Goal: Task Accomplishment & Management: Use online tool/utility

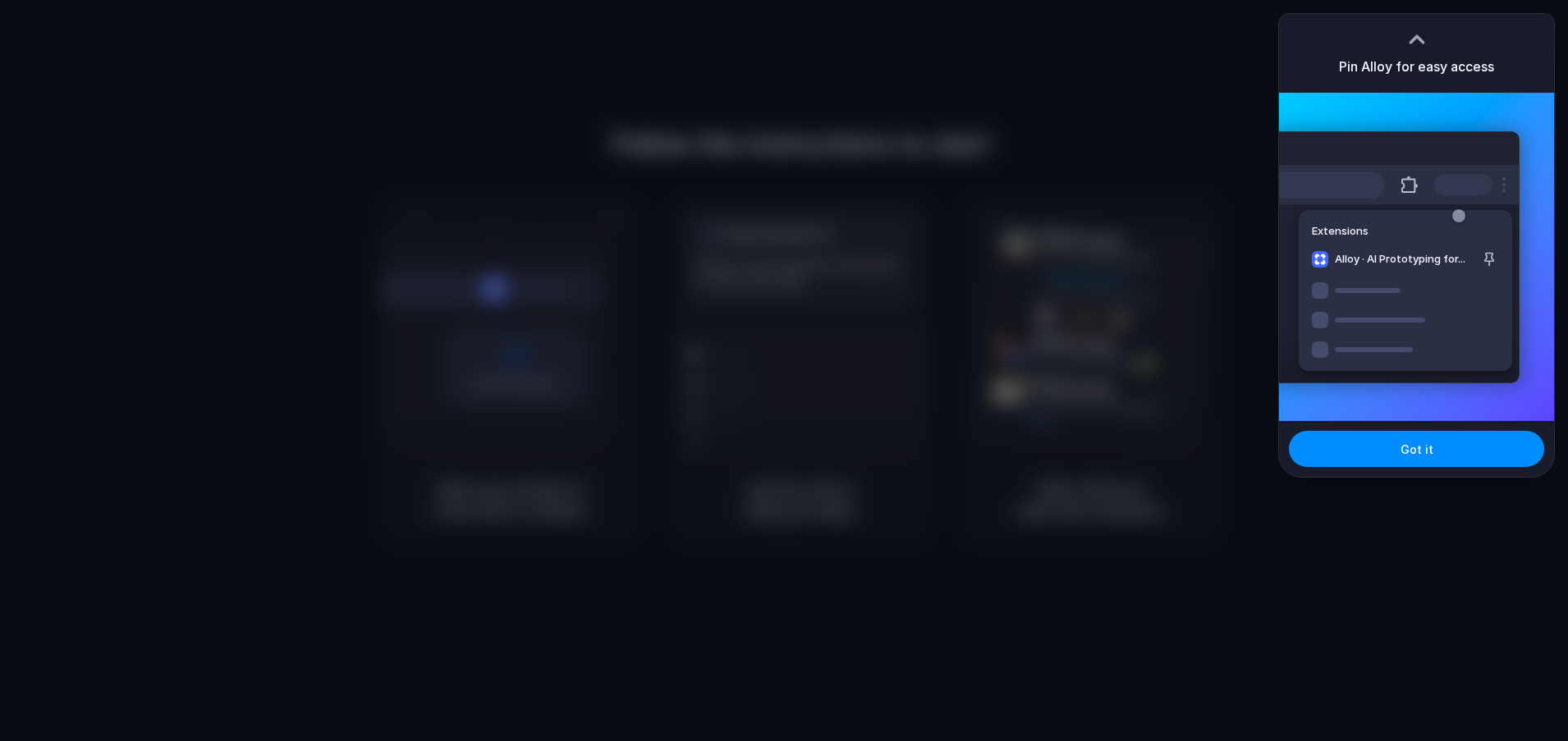
click at [1213, 112] on div at bounding box center [784, 370] width 1568 height 741
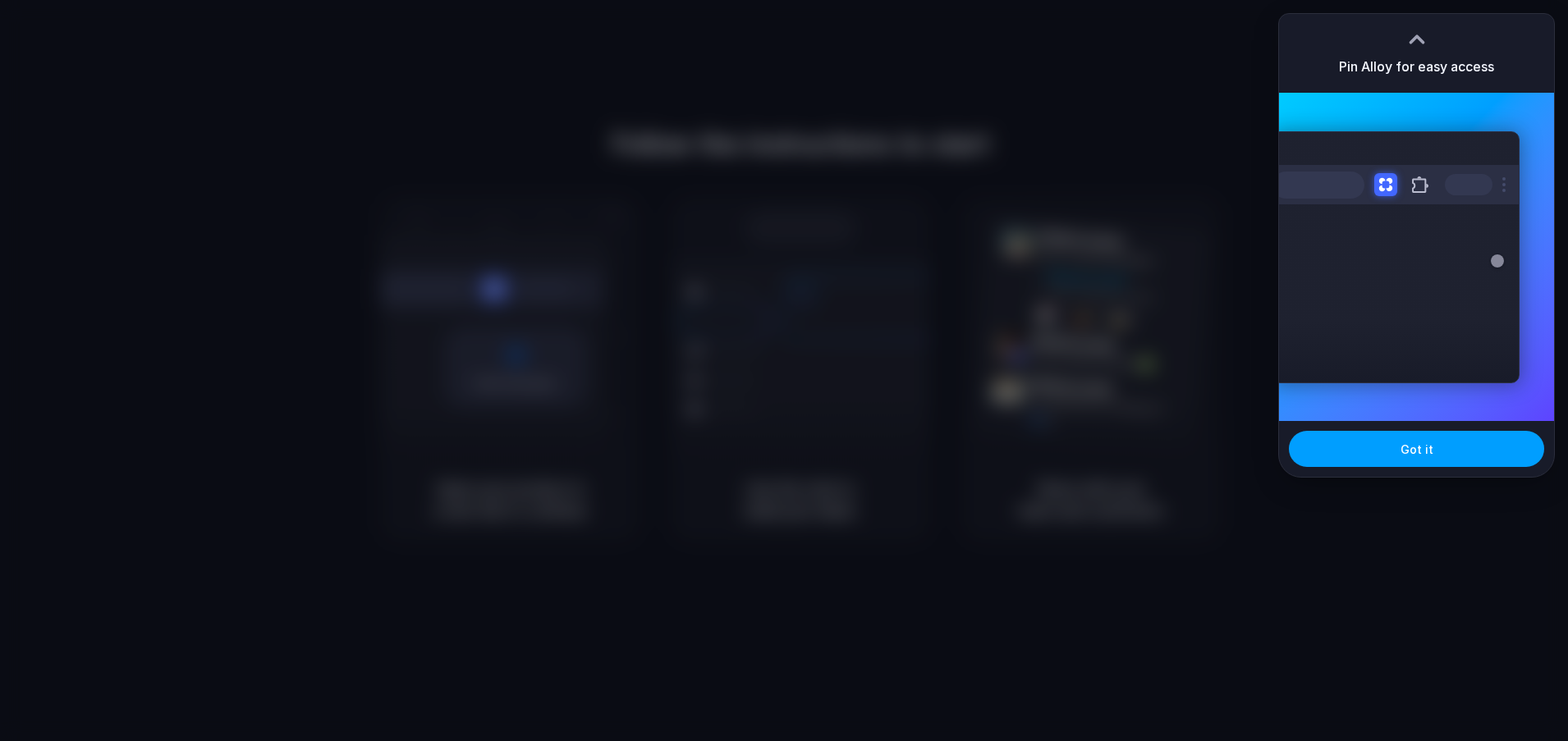
click at [1430, 445] on span "Got it" at bounding box center [1416, 449] width 33 height 18
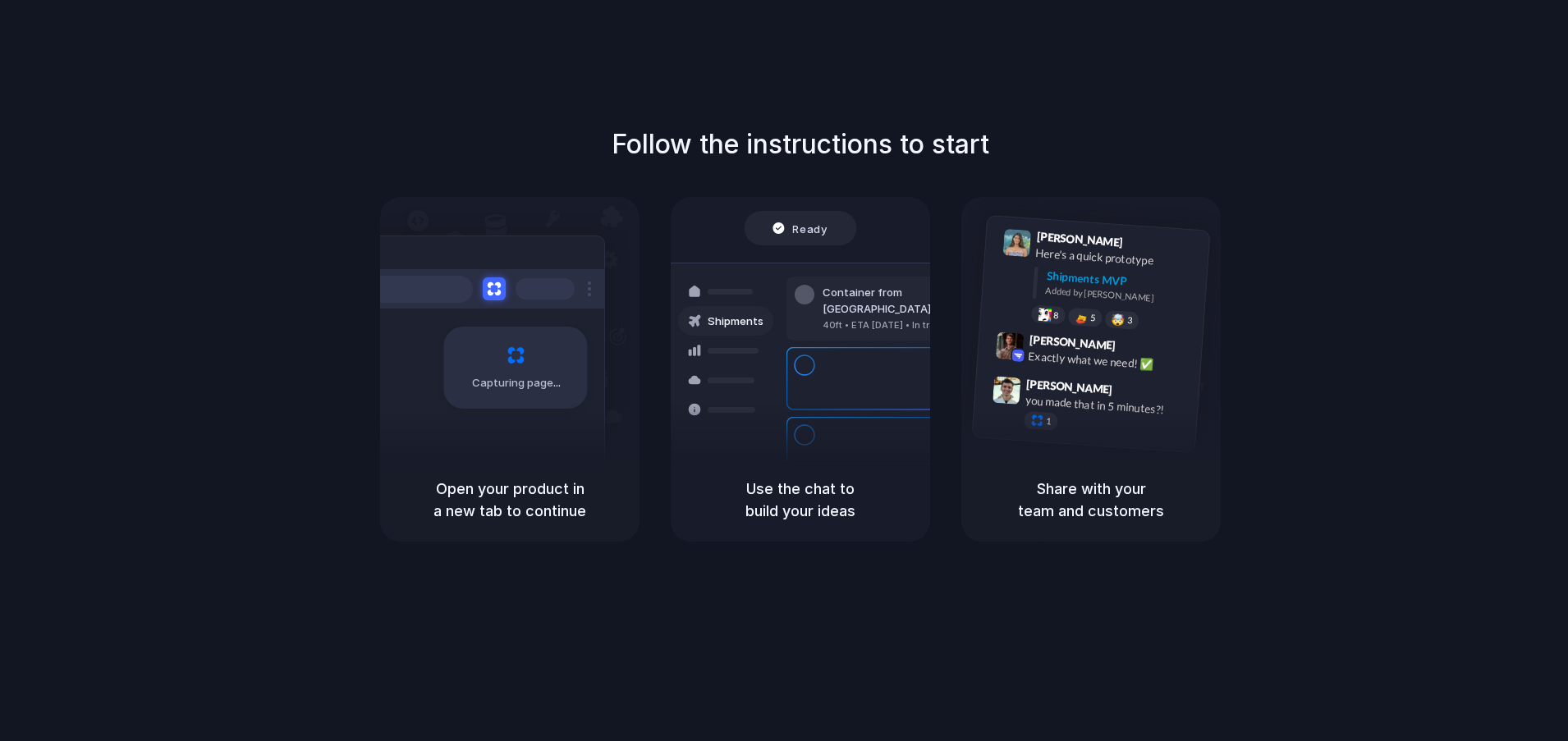
drag, startPoint x: 642, startPoint y: 135, endPoint x: 1165, endPoint y: 170, distance: 524.2
click at [1165, 170] on div "Follow the instructions to start Capturing page Open your product in a new tab …" at bounding box center [801, 333] width 1568 height 417
click at [1165, 168] on div "Follow the instructions to start Capturing page Open your product in a new tab …" at bounding box center [801, 333] width 1568 height 417
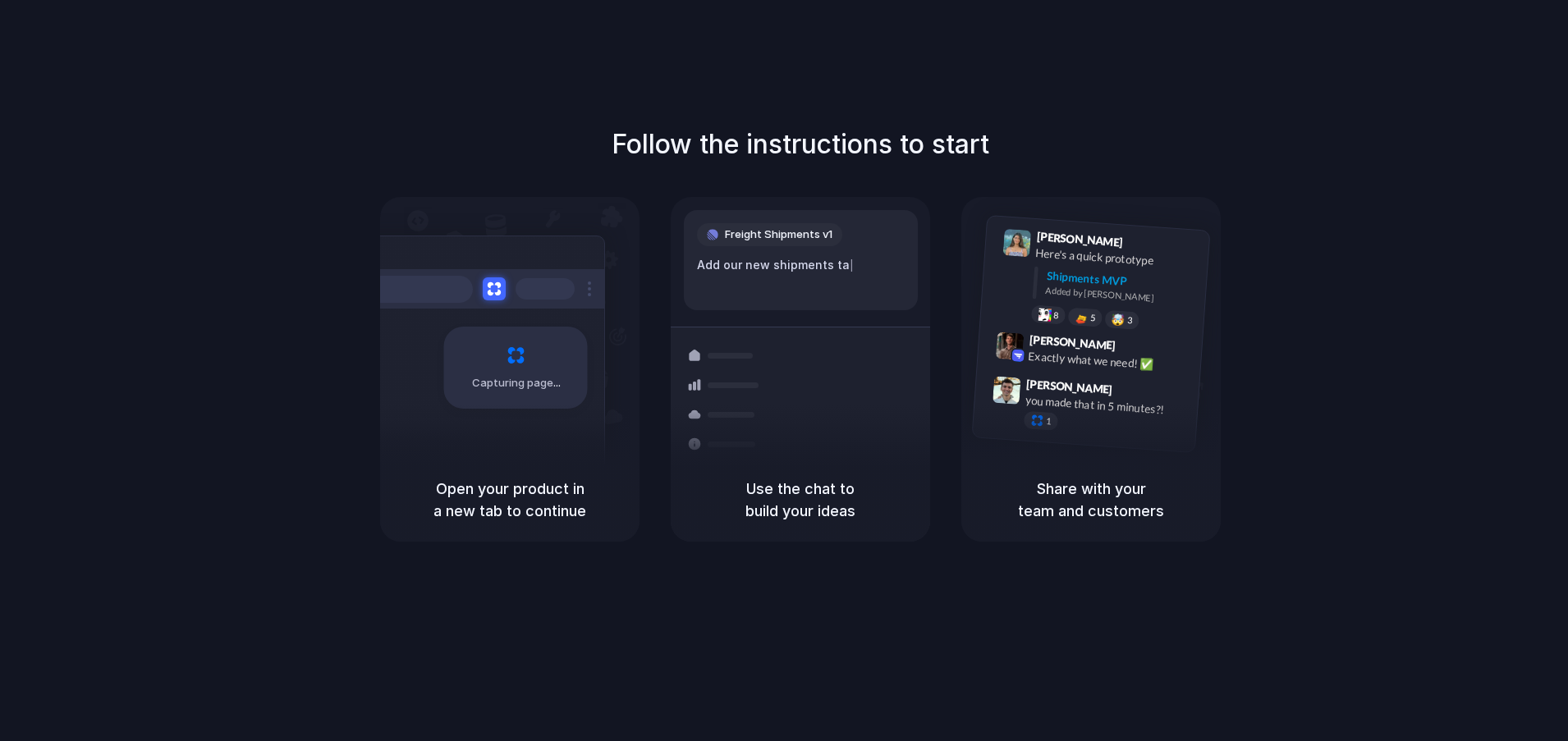
drag, startPoint x: 989, startPoint y: 142, endPoint x: 650, endPoint y: 139, distance: 339.0
click at [639, 139] on div "Follow the instructions to start Capturing page Open your product in a new tab …" at bounding box center [801, 333] width 1568 height 417
click at [1129, 152] on div "Follow the instructions to start Capturing page Open your product in a new tab …" at bounding box center [801, 333] width 1568 height 417
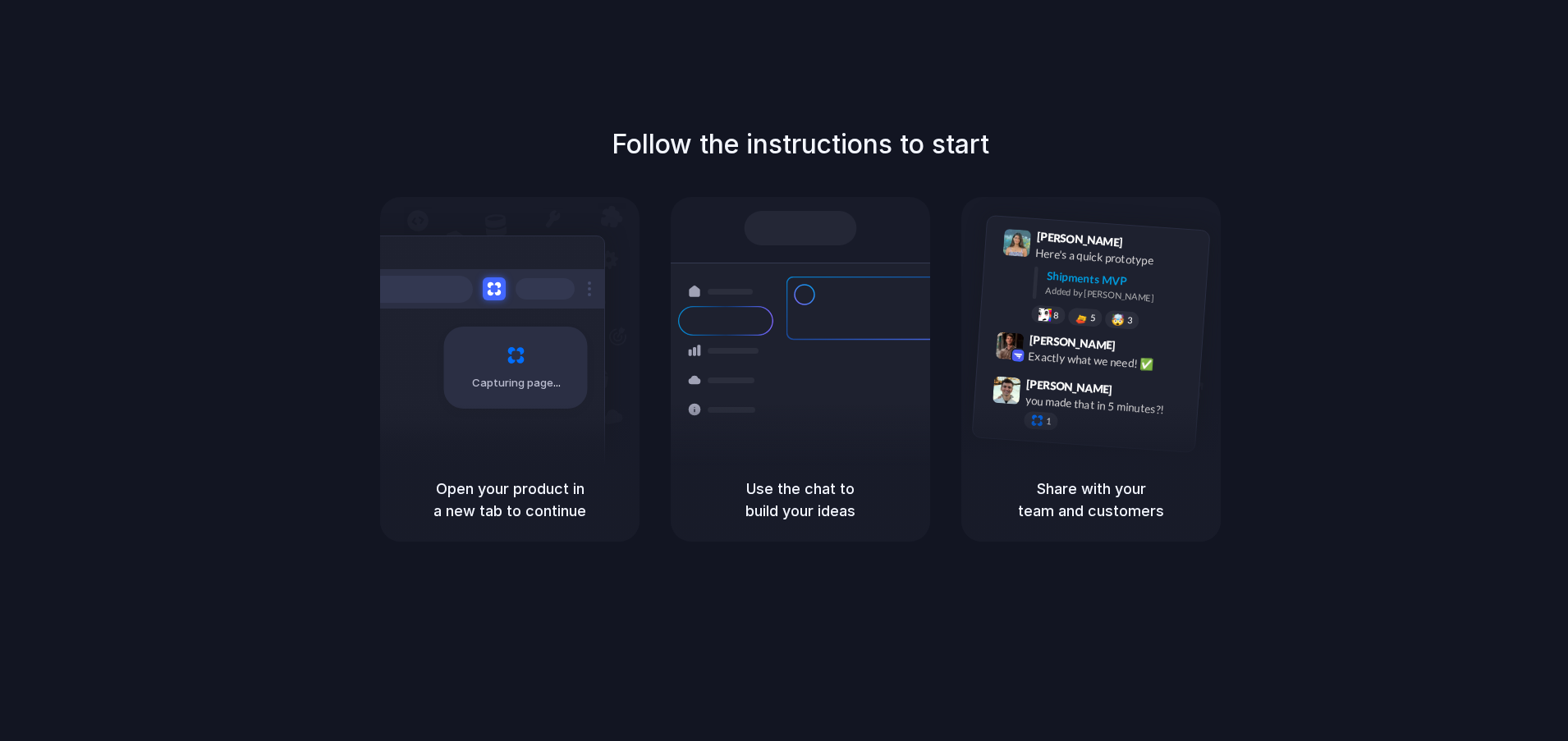
click at [1442, 39] on div "Follow the instructions to start Capturing page Open your product in a new tab …" at bounding box center [800, 386] width 1601 height 774
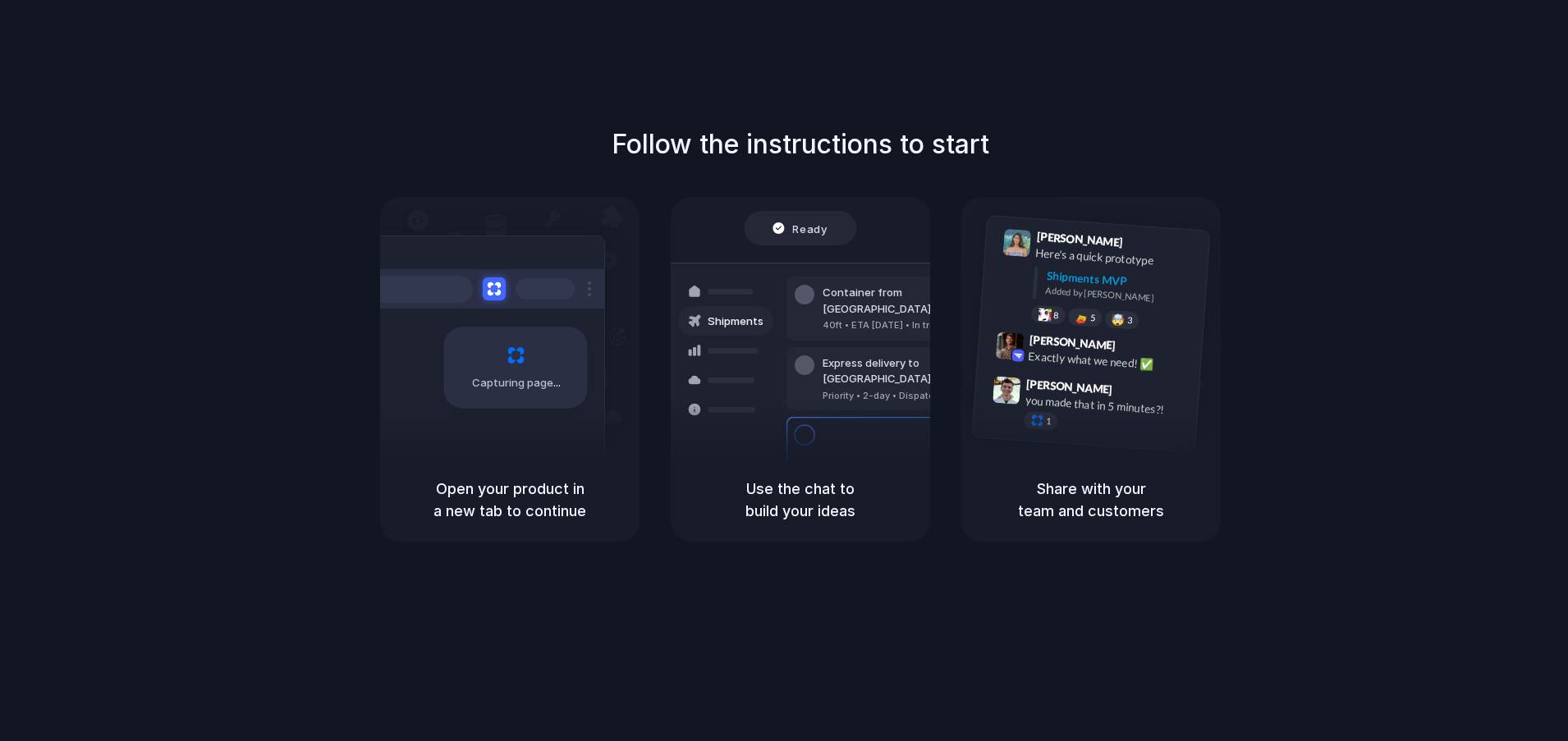
click at [1229, 57] on div "Follow the instructions to start Capturing page Open your product in a new tab …" at bounding box center [800, 386] width 1601 height 774
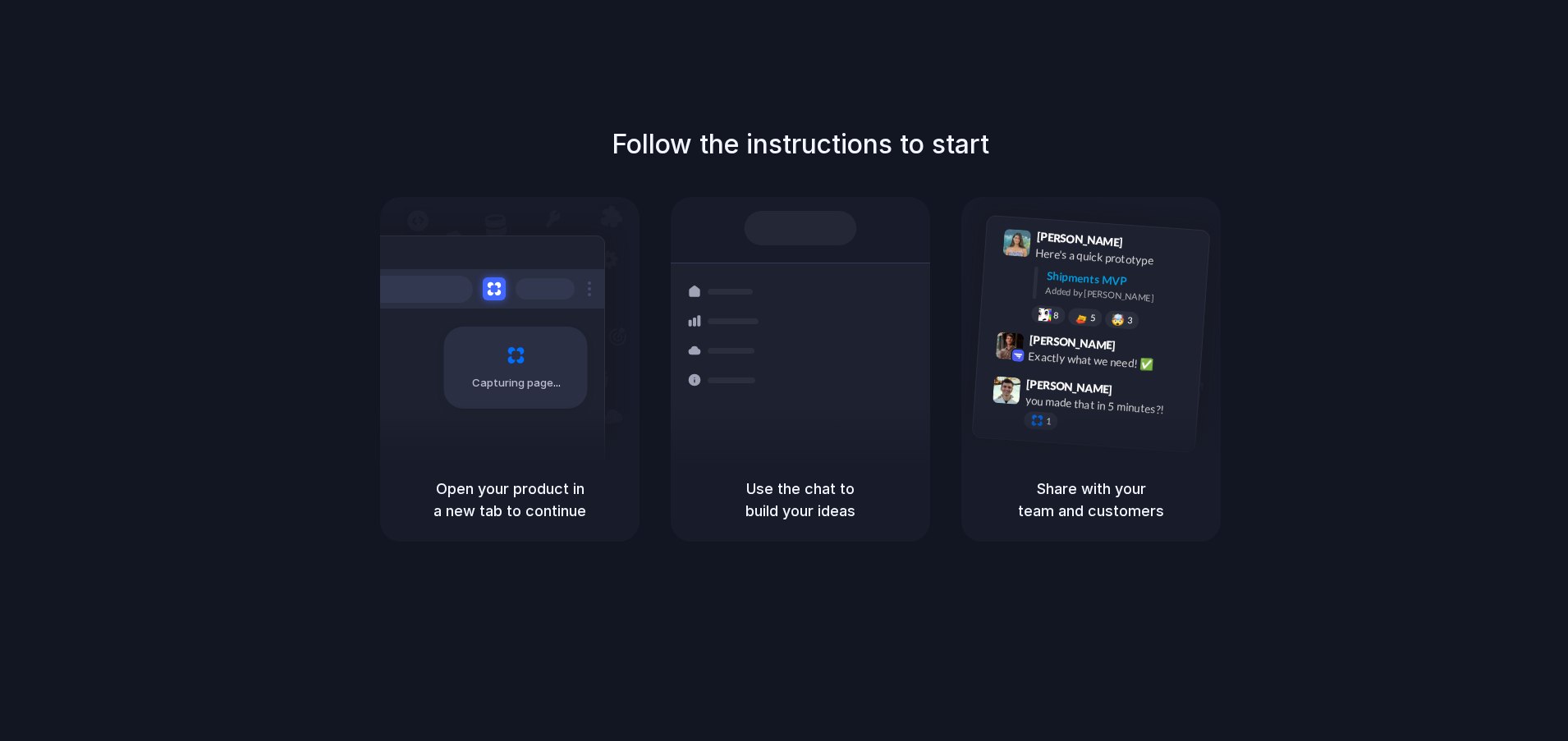
click at [784, 370] on div at bounding box center [784, 370] width 0 height 0
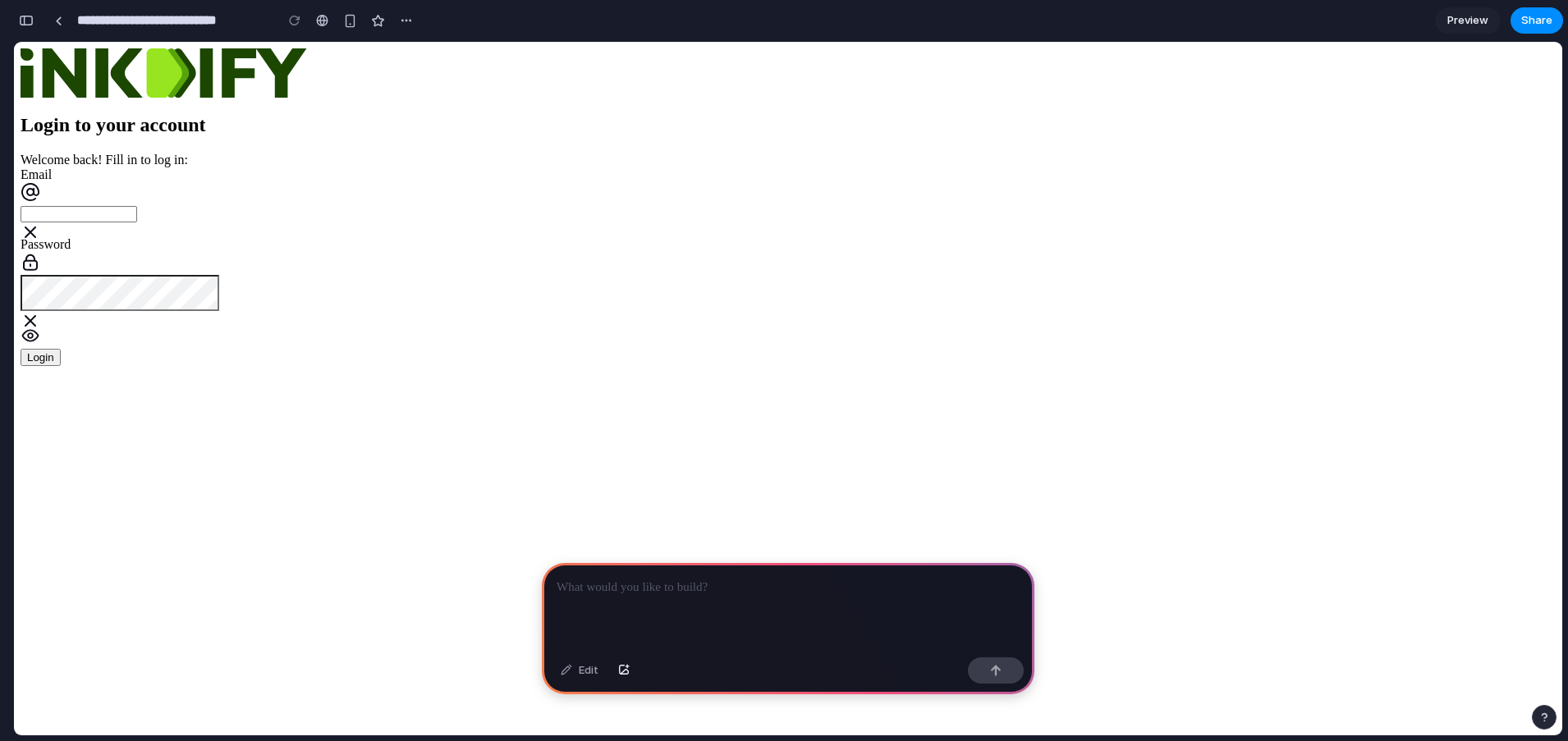
scroll to position [0, 15]
click at [755, 591] on div at bounding box center [787, 606] width 492 height 88
click at [802, 237] on div "Email" at bounding box center [787, 202] width 1534 height 70
click at [137, 222] on input "Email" at bounding box center [78, 215] width 117 height 17
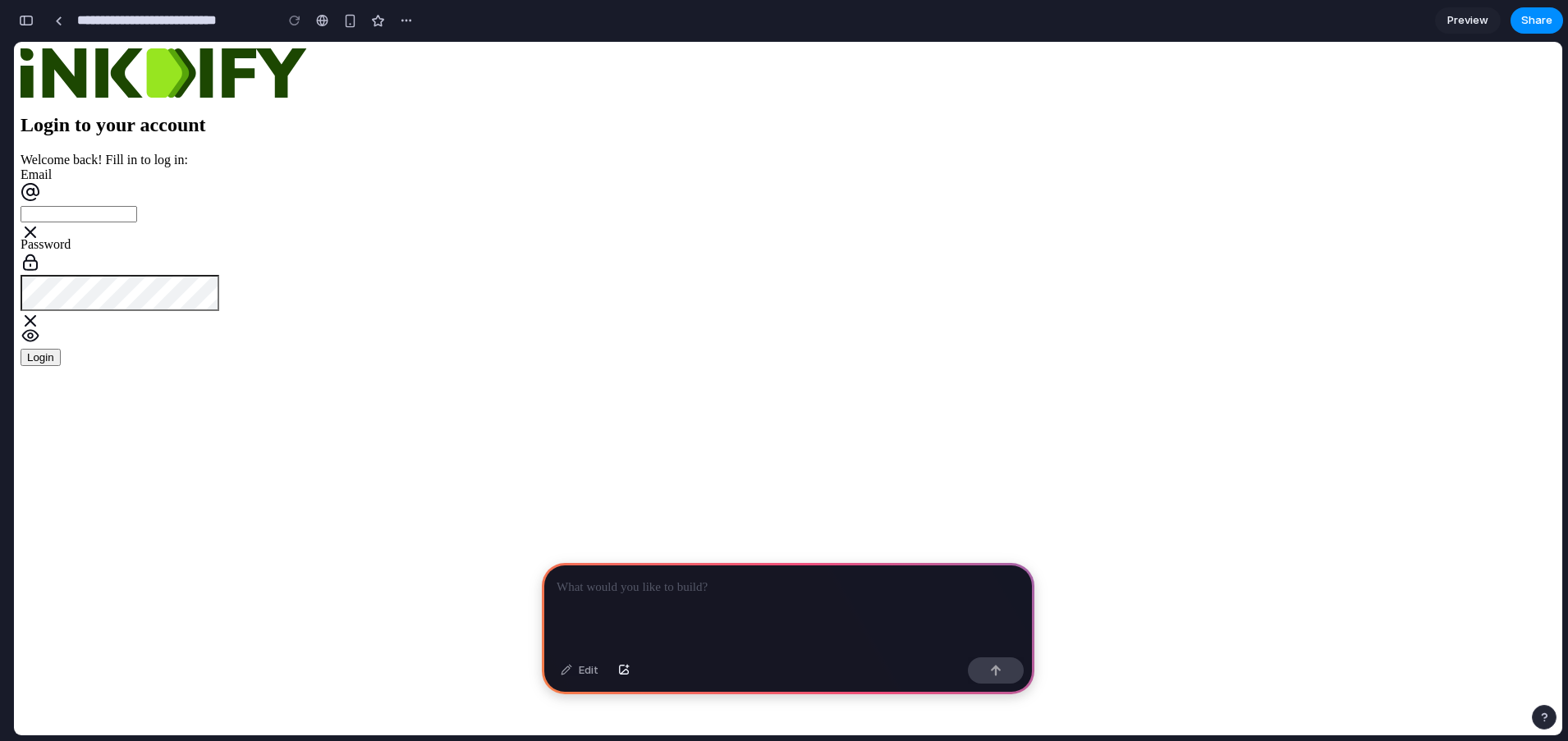
click at [137, 222] on input "Email" at bounding box center [78, 215] width 117 height 17
click at [40, 242] on icon at bounding box center [29, 231] width 19 height 19
click at [697, 630] on div at bounding box center [787, 606] width 492 height 88
click at [58, 28] on link at bounding box center [58, 20] width 24 height 24
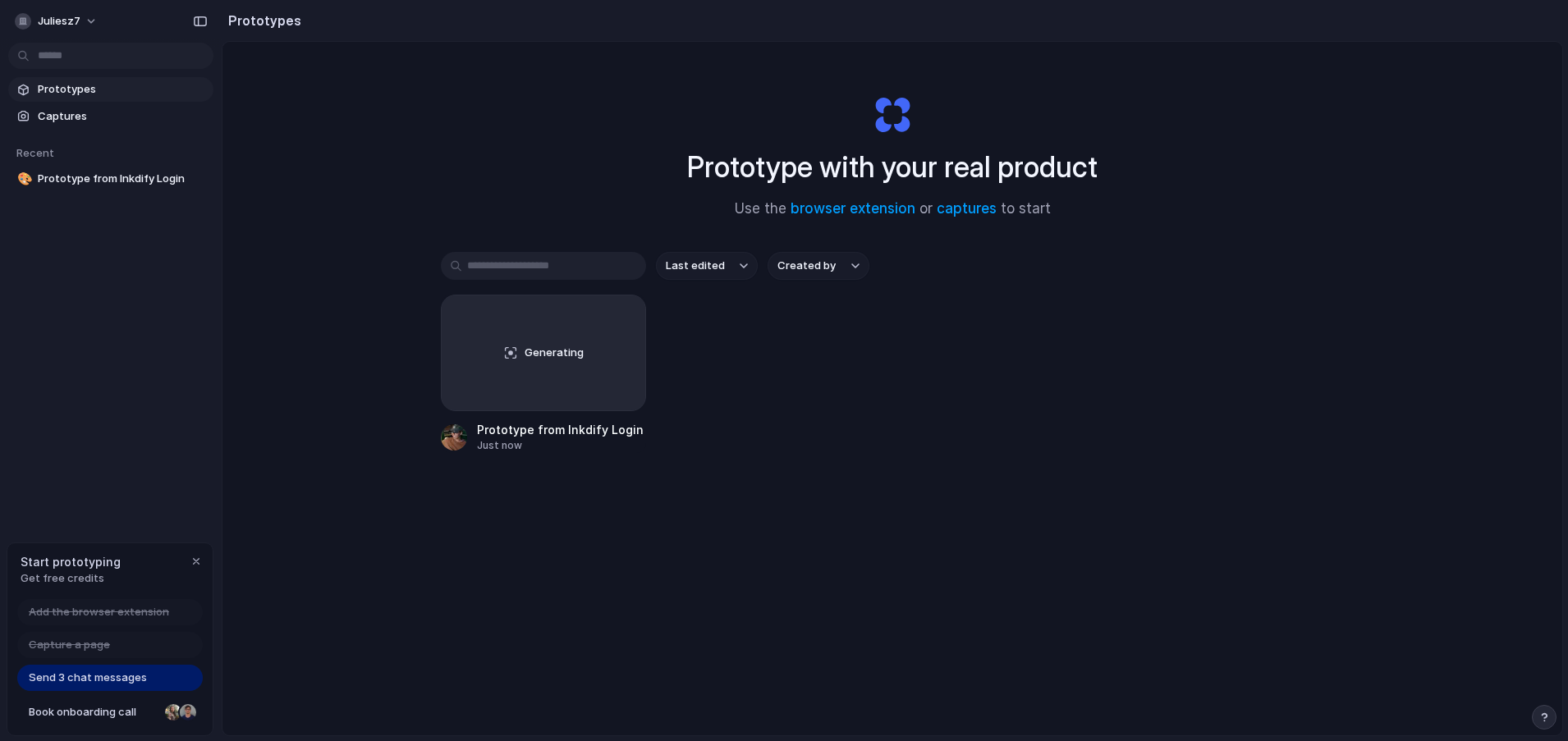
click at [521, 212] on div "Prototype with your real product Use the browser extension or captures to start…" at bounding box center [891, 432] width 1339 height 780
click at [803, 417] on div "Generating Prototype from Inkdify Login Just now" at bounding box center [892, 373] width 903 height 158
click at [592, 399] on div "Generating" at bounding box center [543, 352] width 204 height 115
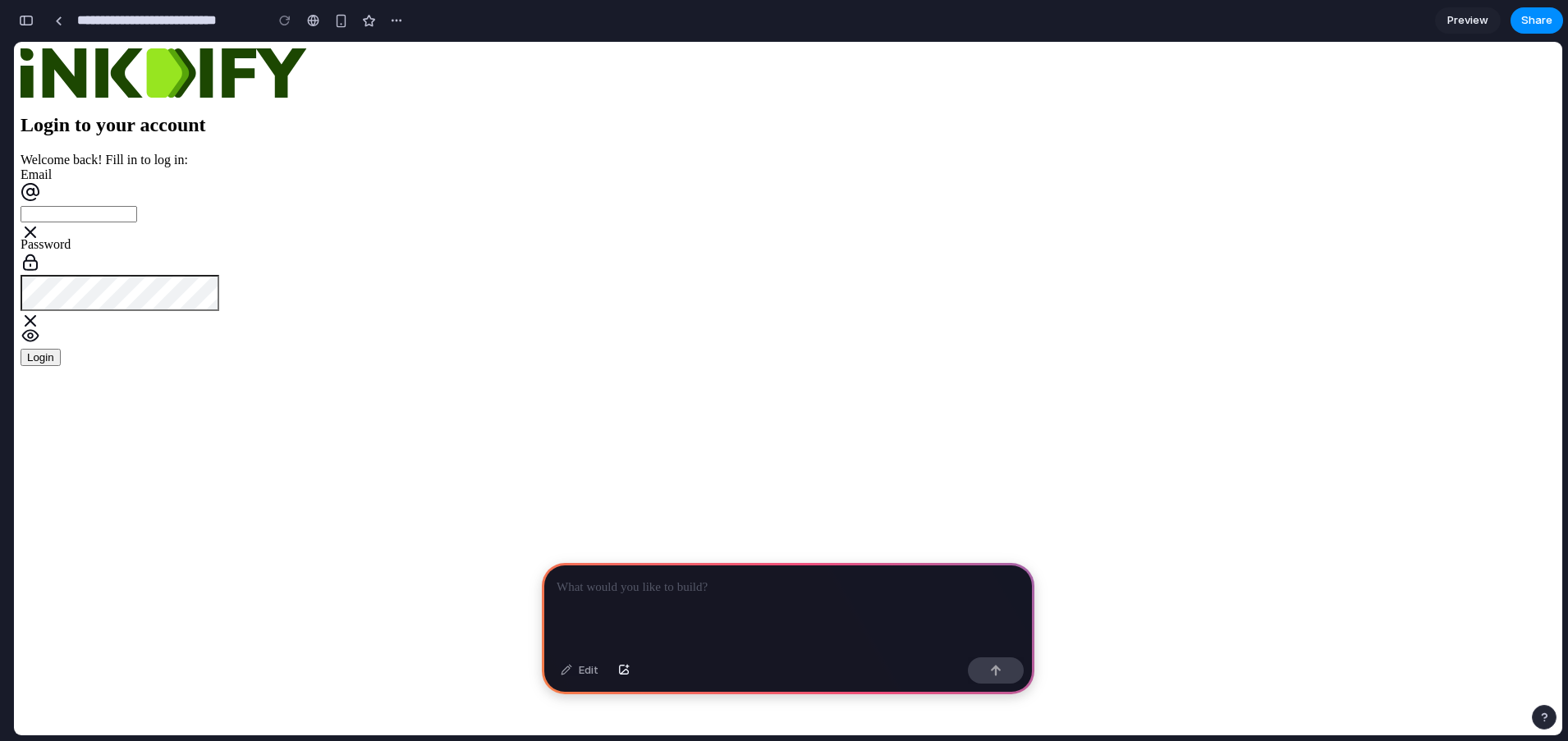
click at [60, 366] on button "Login" at bounding box center [40, 357] width 40 height 18
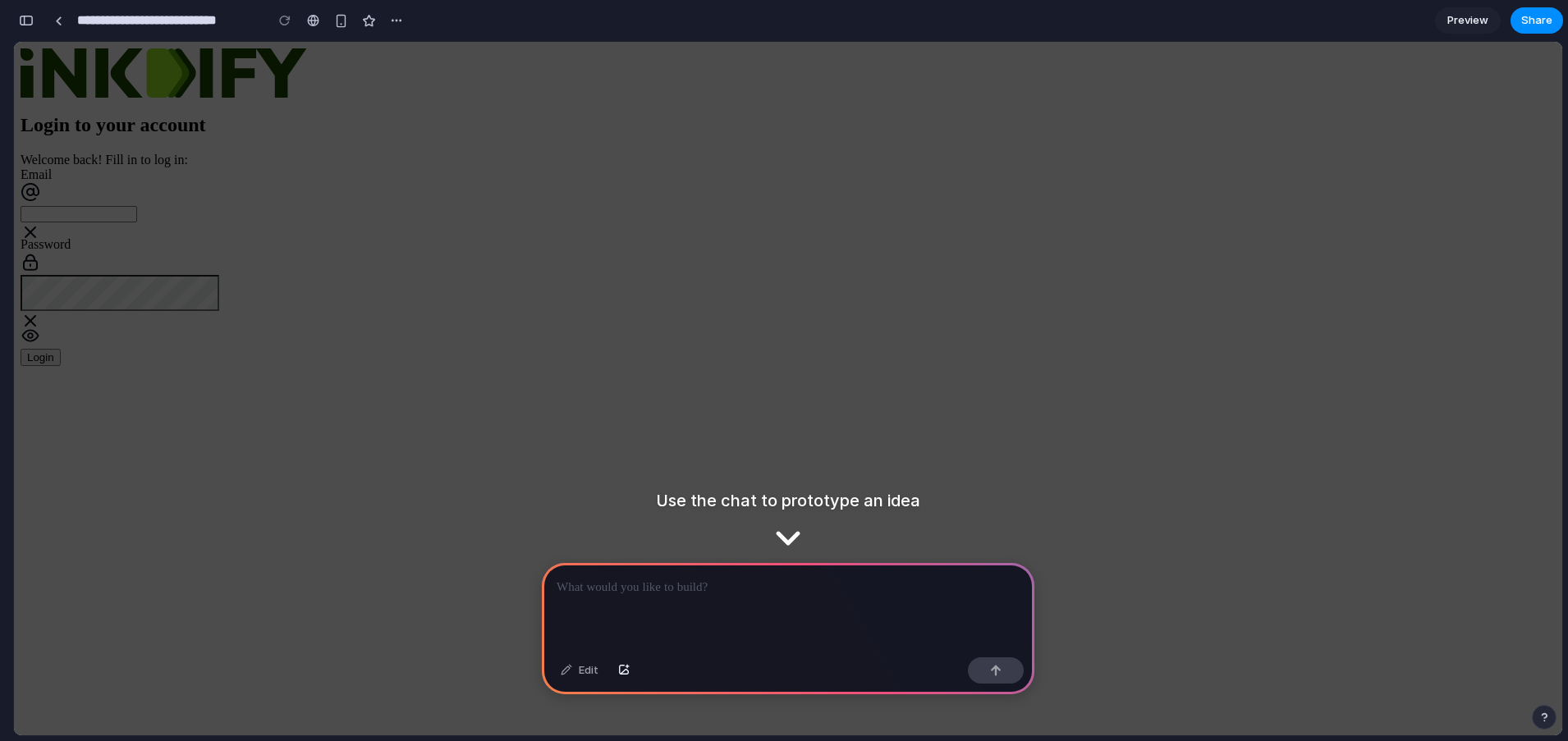
click at [137, 222] on input "Email" at bounding box center [78, 215] width 117 height 17
click at [55, 364] on span "Login" at bounding box center [40, 357] width 27 height 13
click at [791, 583] on p at bounding box center [788, 587] width 463 height 19
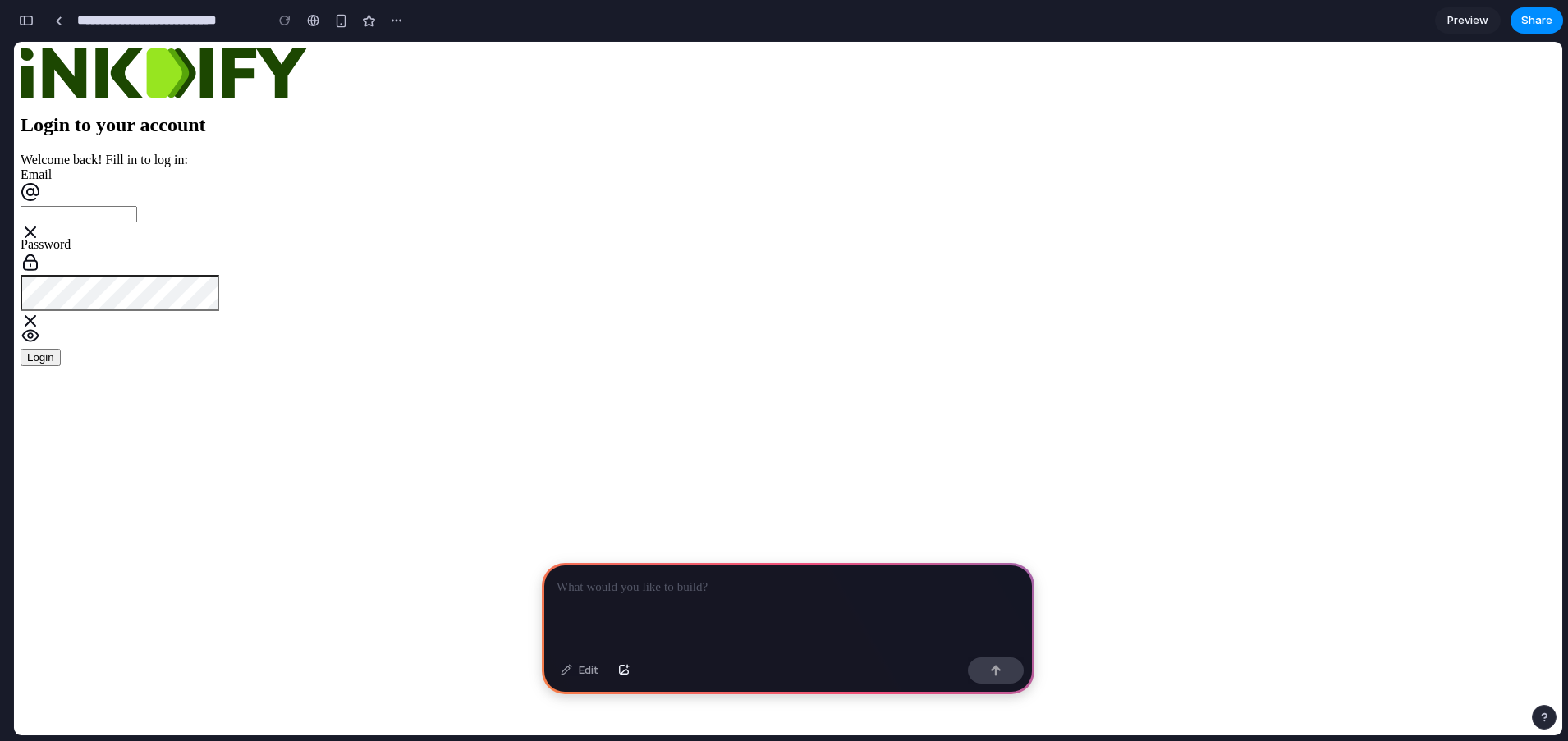
click at [781, 596] on div at bounding box center [787, 606] width 492 height 88
click at [780, 596] on div at bounding box center [787, 606] width 492 height 88
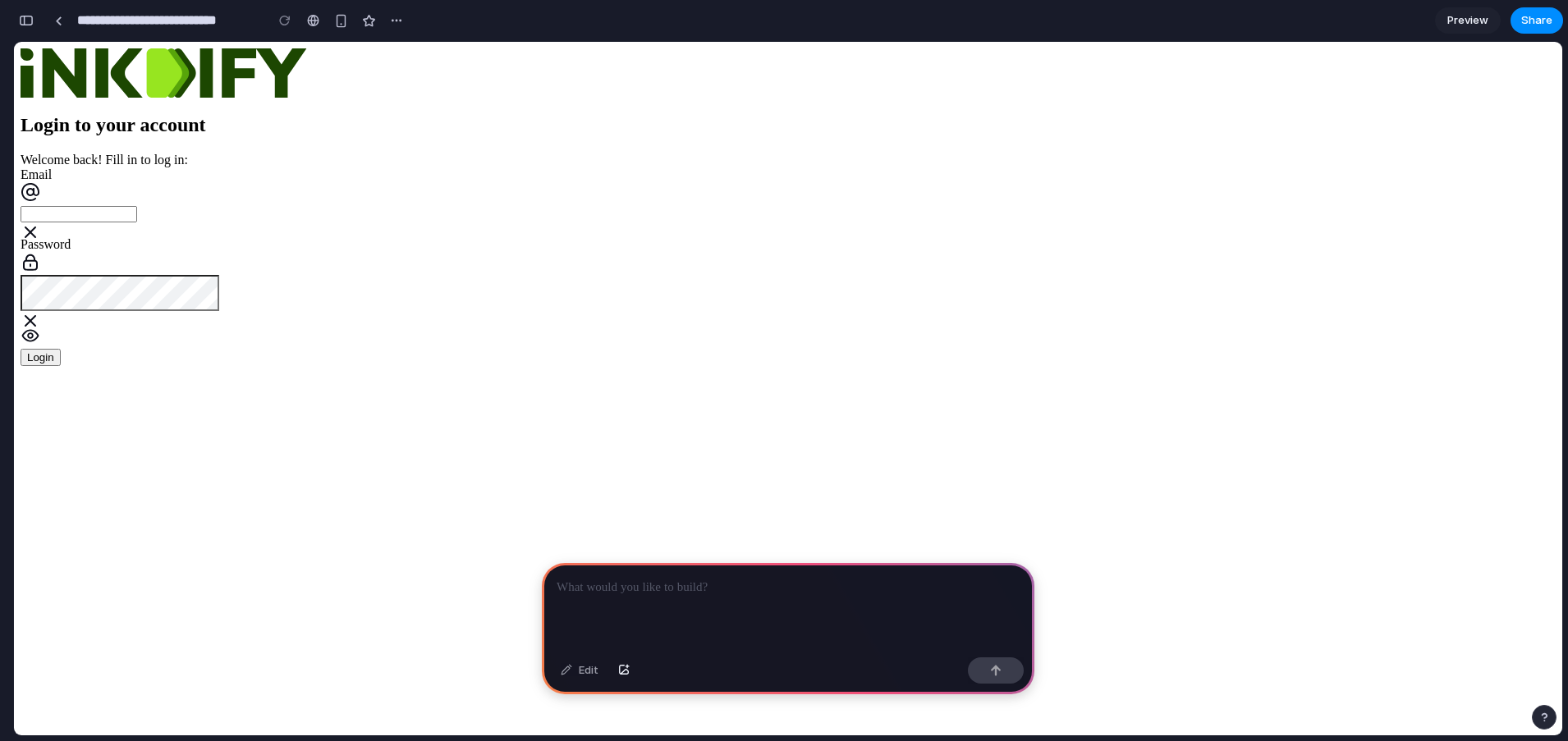
click at [420, 127] on div "Login to your account Welcome back! Fill in to log in: Email Password Login" at bounding box center [787, 207] width 1534 height 318
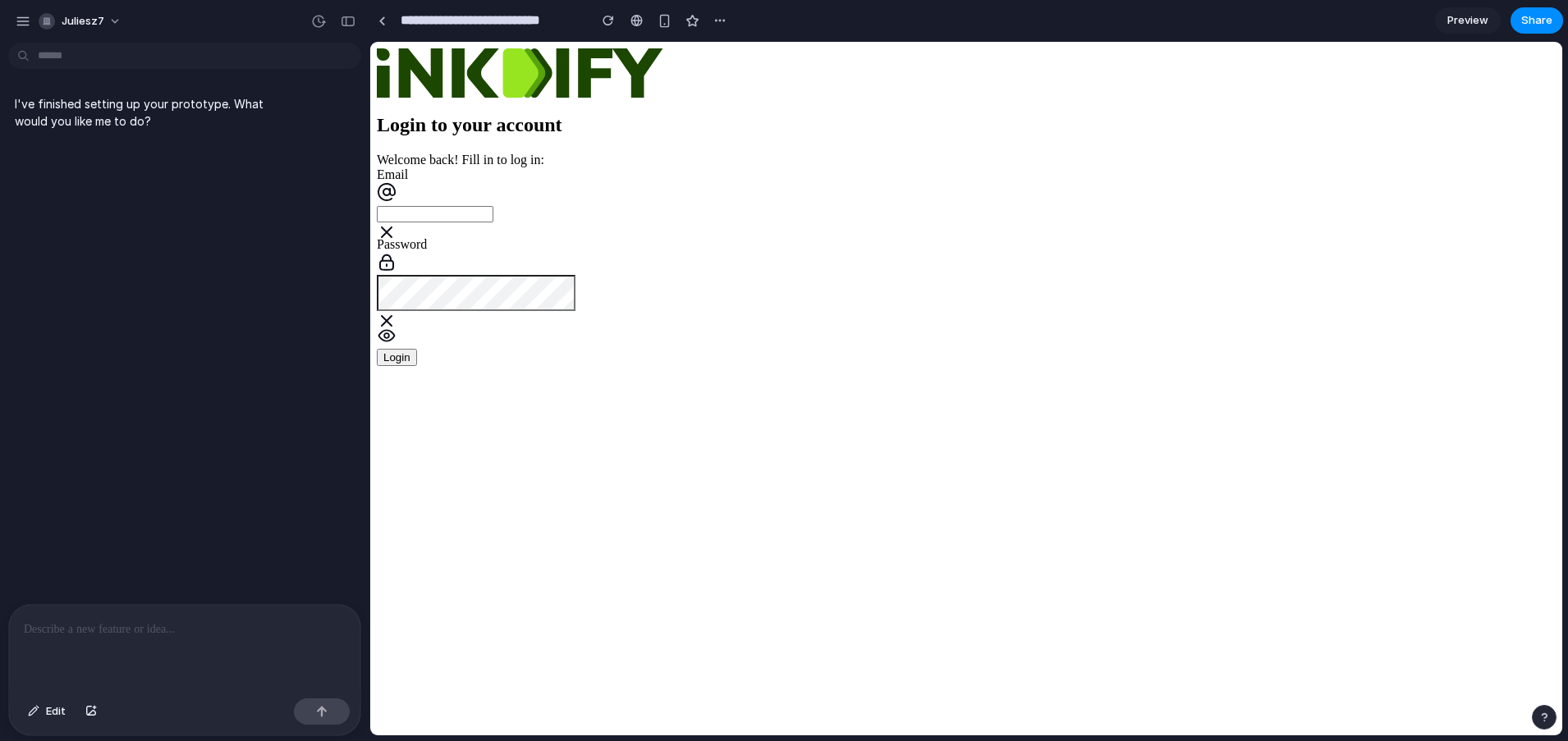
type input "**********"
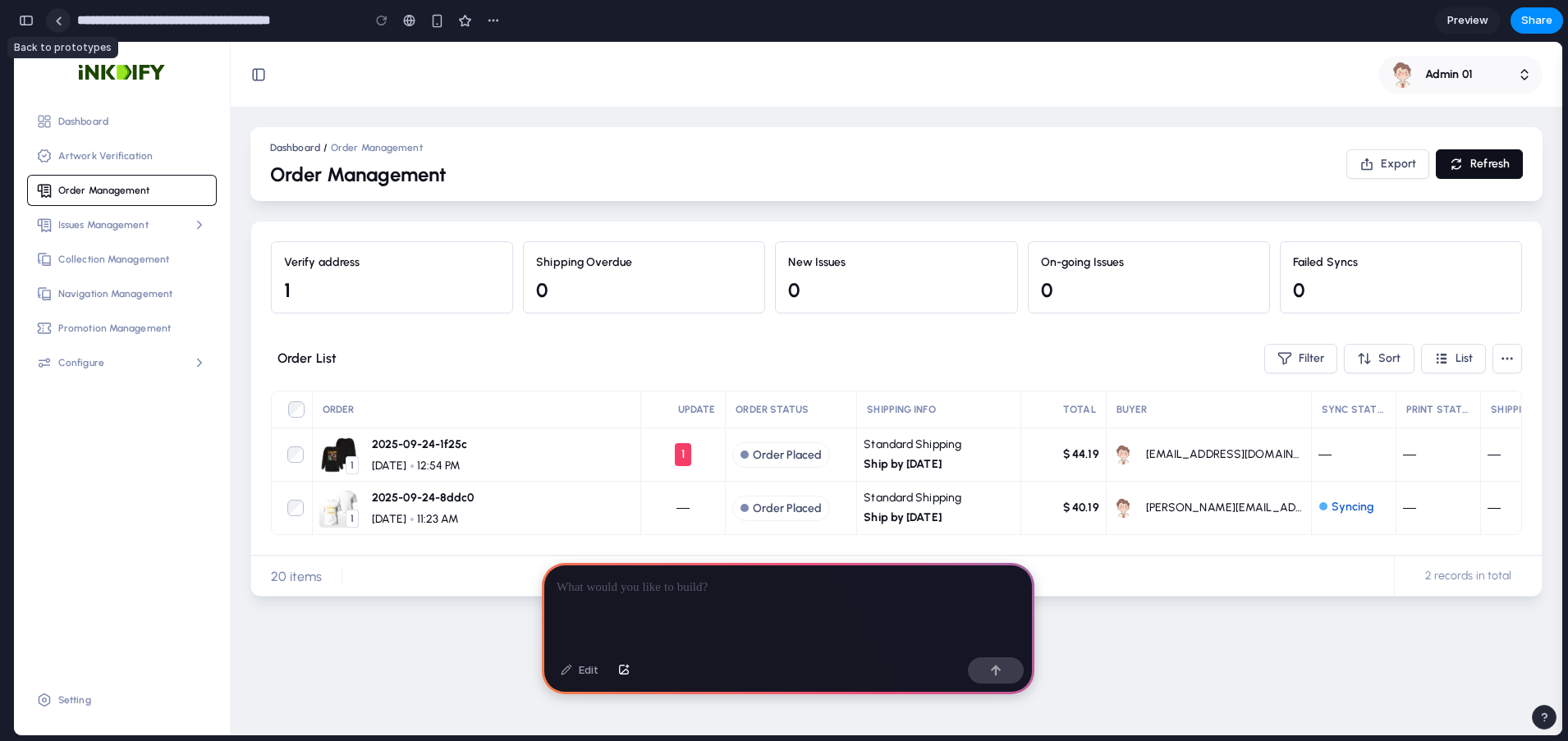
click at [56, 18] on div at bounding box center [59, 21] width 8 height 9
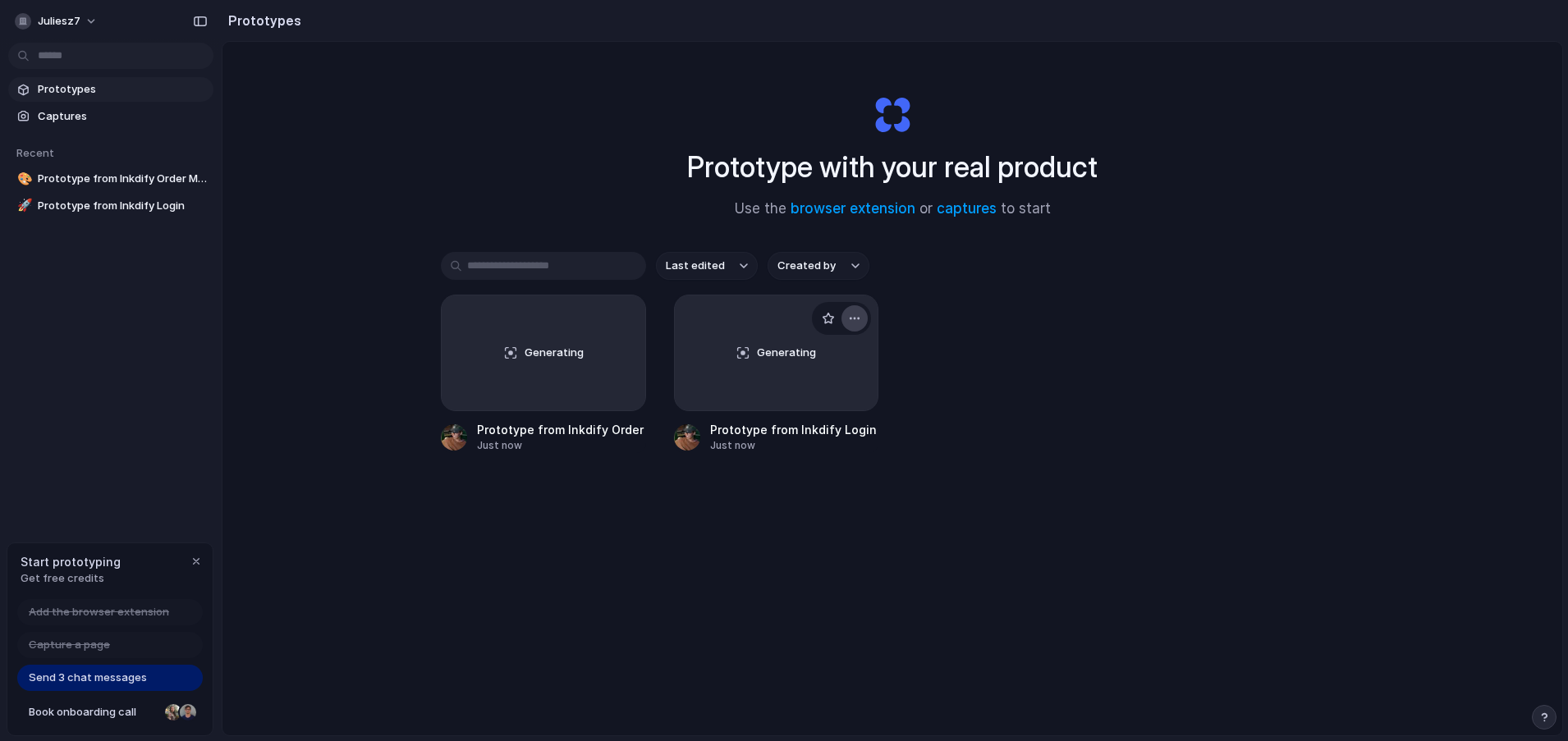
click at [850, 314] on div "button" at bounding box center [854, 319] width 13 height 13
click at [1067, 390] on div "Open in new tab Rename Copy link Delete" at bounding box center [784, 370] width 1568 height 741
click at [582, 346] on div "Generating" at bounding box center [543, 352] width 204 height 115
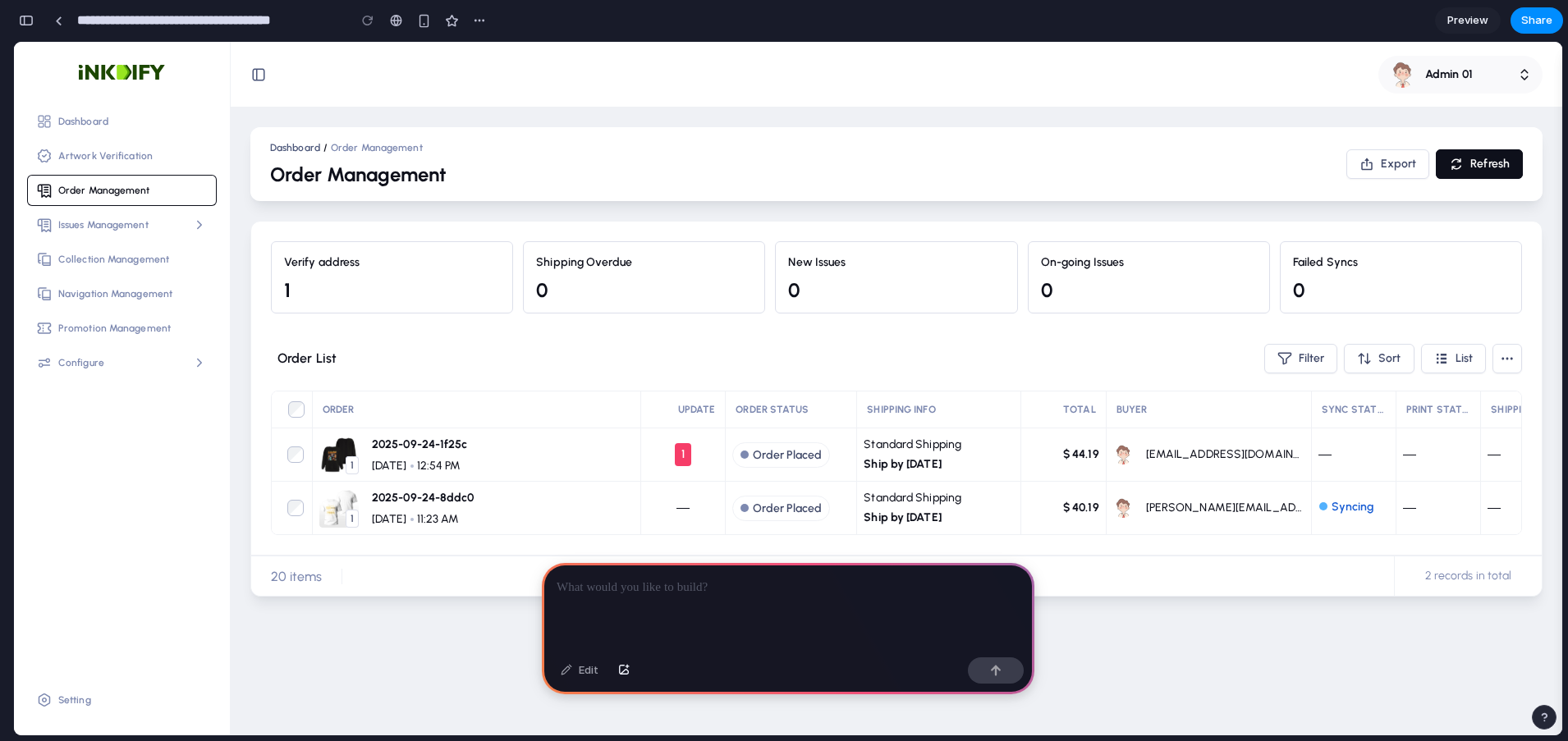
click at [678, 601] on div at bounding box center [787, 606] width 492 height 88
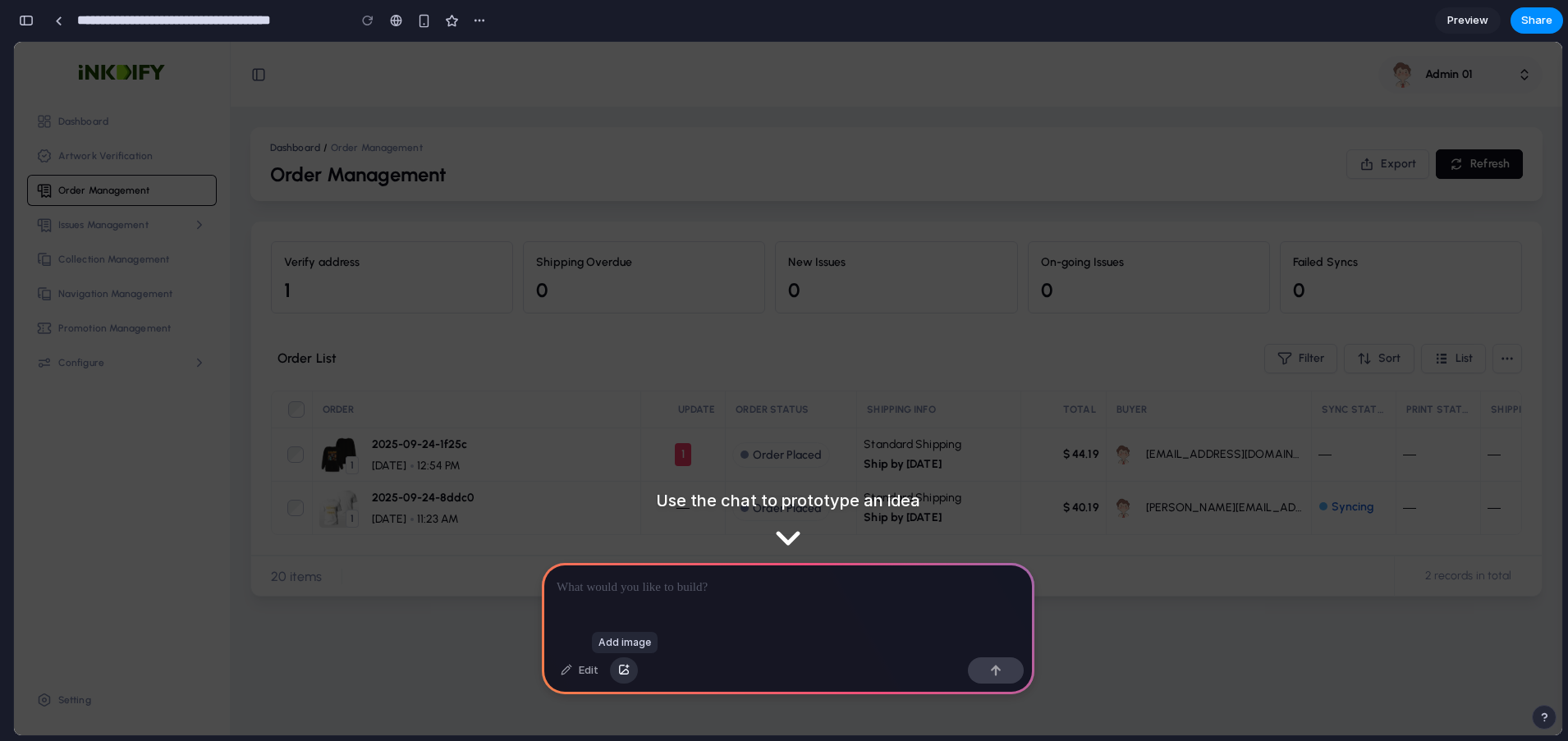
click at [623, 670] on div "button" at bounding box center [624, 671] width 12 height 10
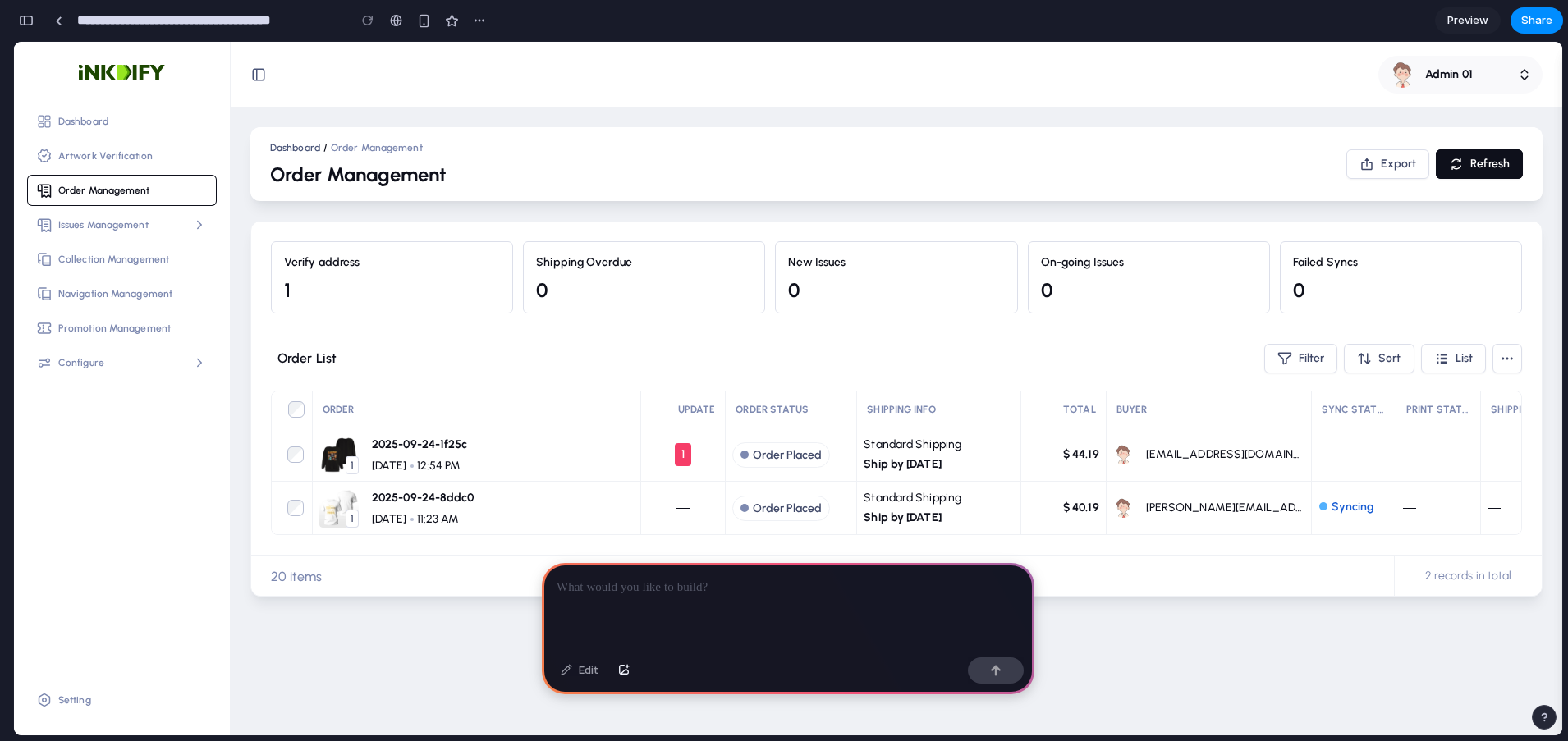
click at [819, 608] on div at bounding box center [787, 606] width 492 height 88
drag, startPoint x: 491, startPoint y: 371, endPoint x: 462, endPoint y: 290, distance: 86.0
click at [493, 371] on div "Order List Filter Sort List" at bounding box center [896, 358] width 1251 height 38
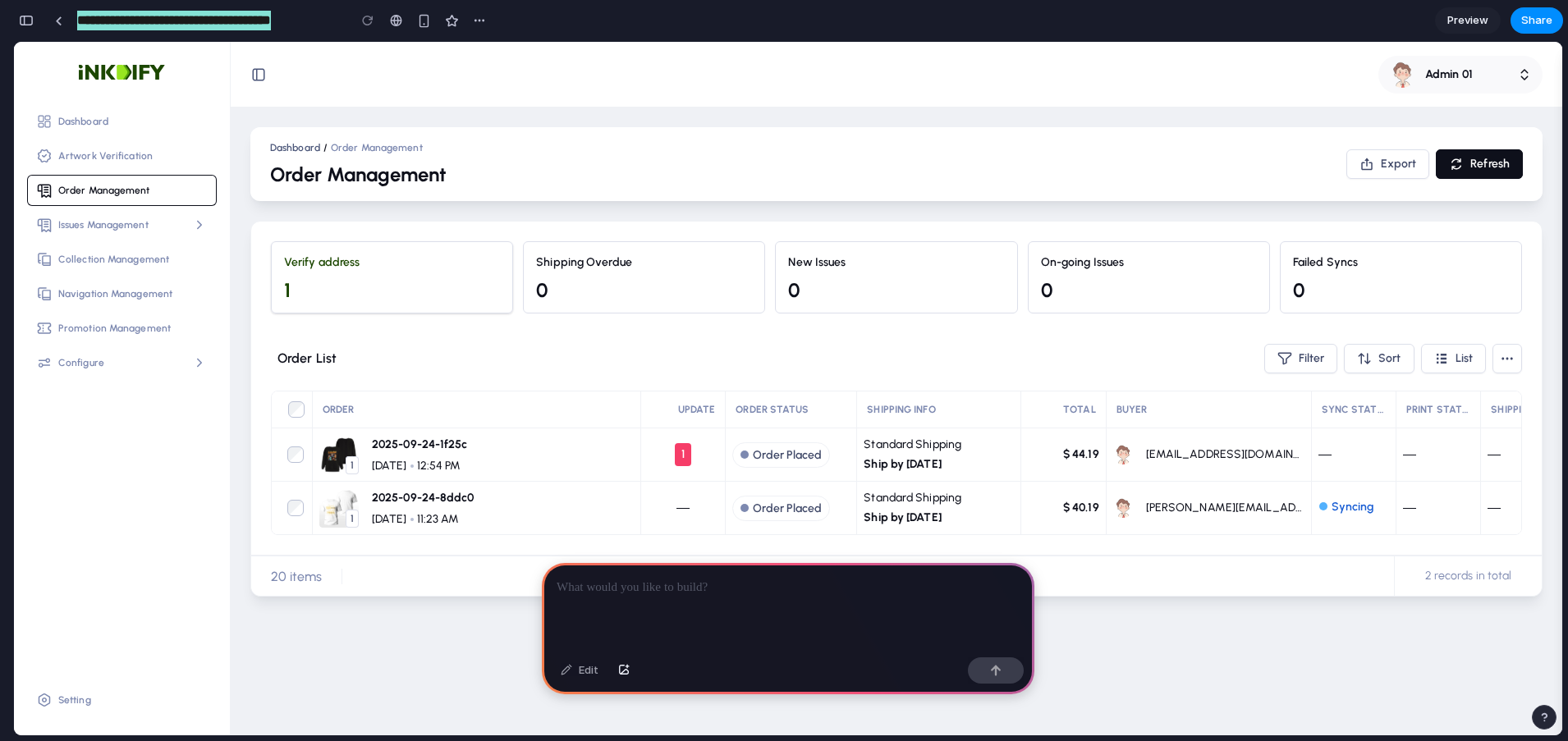
click at [461, 289] on div "1" at bounding box center [392, 290] width 215 height 26
click at [626, 291] on div "0" at bounding box center [643, 290] width 215 height 26
click at [466, 286] on div "1" at bounding box center [392, 290] width 215 height 26
click at [615, 286] on div "0" at bounding box center [643, 290] width 215 height 26
click at [435, 283] on div "1" at bounding box center [392, 290] width 215 height 26
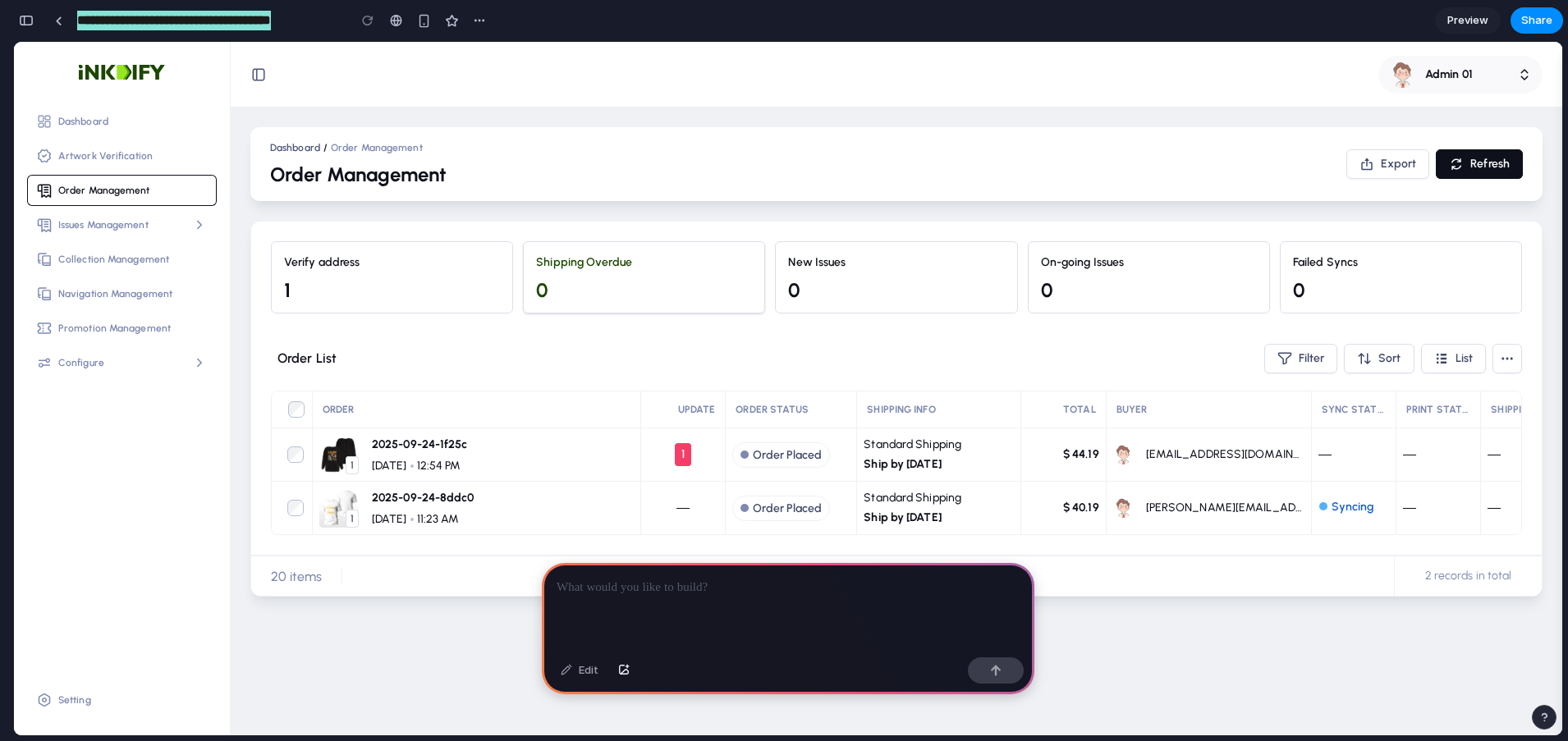
click at [596, 288] on div "0" at bounding box center [643, 290] width 215 height 26
click at [291, 279] on div "1" at bounding box center [392, 290] width 215 height 26
click at [603, 290] on div "0" at bounding box center [643, 290] width 215 height 26
click at [735, 284] on div "0" at bounding box center [643, 290] width 215 height 26
click at [853, 284] on div "0" at bounding box center [896, 290] width 215 height 26
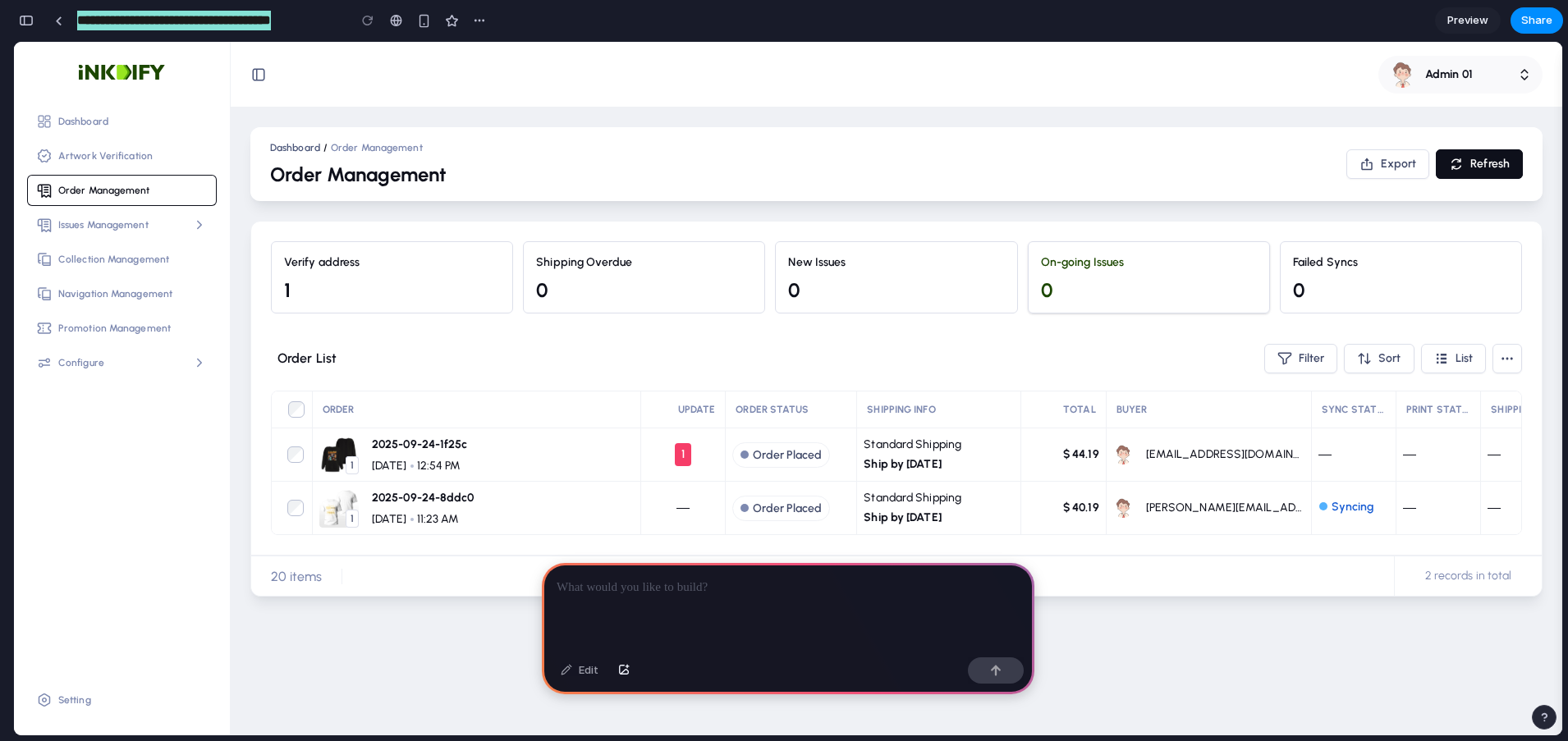
click at [1140, 287] on div "0" at bounding box center [1148, 290] width 215 height 26
click at [1337, 283] on div "0" at bounding box center [1400, 290] width 215 height 26
drag, startPoint x: 1051, startPoint y: 282, endPoint x: 1021, endPoint y: 282, distance: 30.0
click at [1051, 282] on span "0" at bounding box center [1046, 290] width 13 height 26
click at [964, 282] on div "0" at bounding box center [896, 290] width 215 height 26
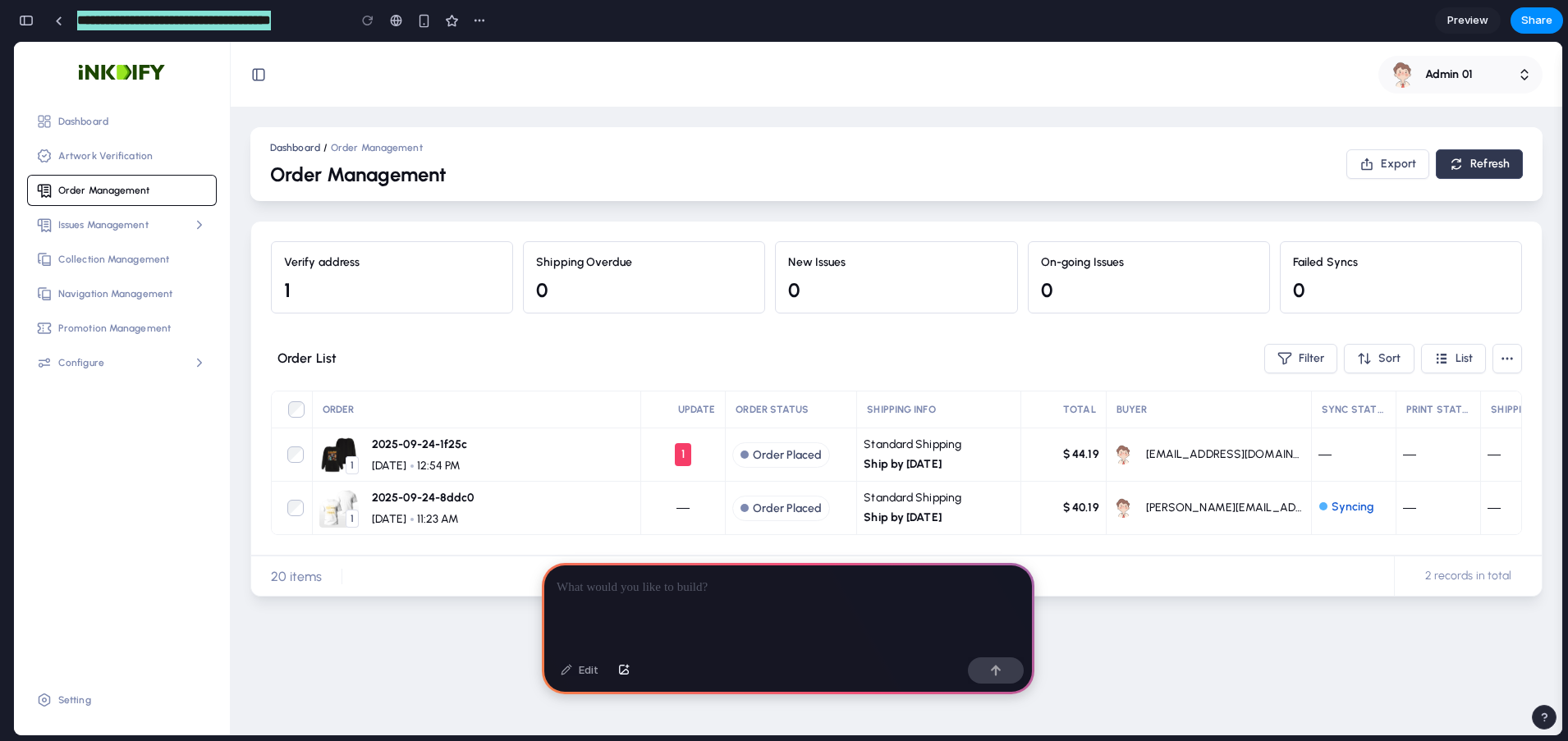
click at [1484, 154] on button "Refresh" at bounding box center [1479, 163] width 87 height 29
click at [1399, 165] on span "Export" at bounding box center [1398, 164] width 36 height 17
click at [1482, 167] on span "Refresh" at bounding box center [1489, 164] width 39 height 17
click at [1410, 168] on span "Export" at bounding box center [1398, 164] width 36 height 17
click at [1426, 74] on span "Admin 01" at bounding box center [1448, 75] width 48 height 17
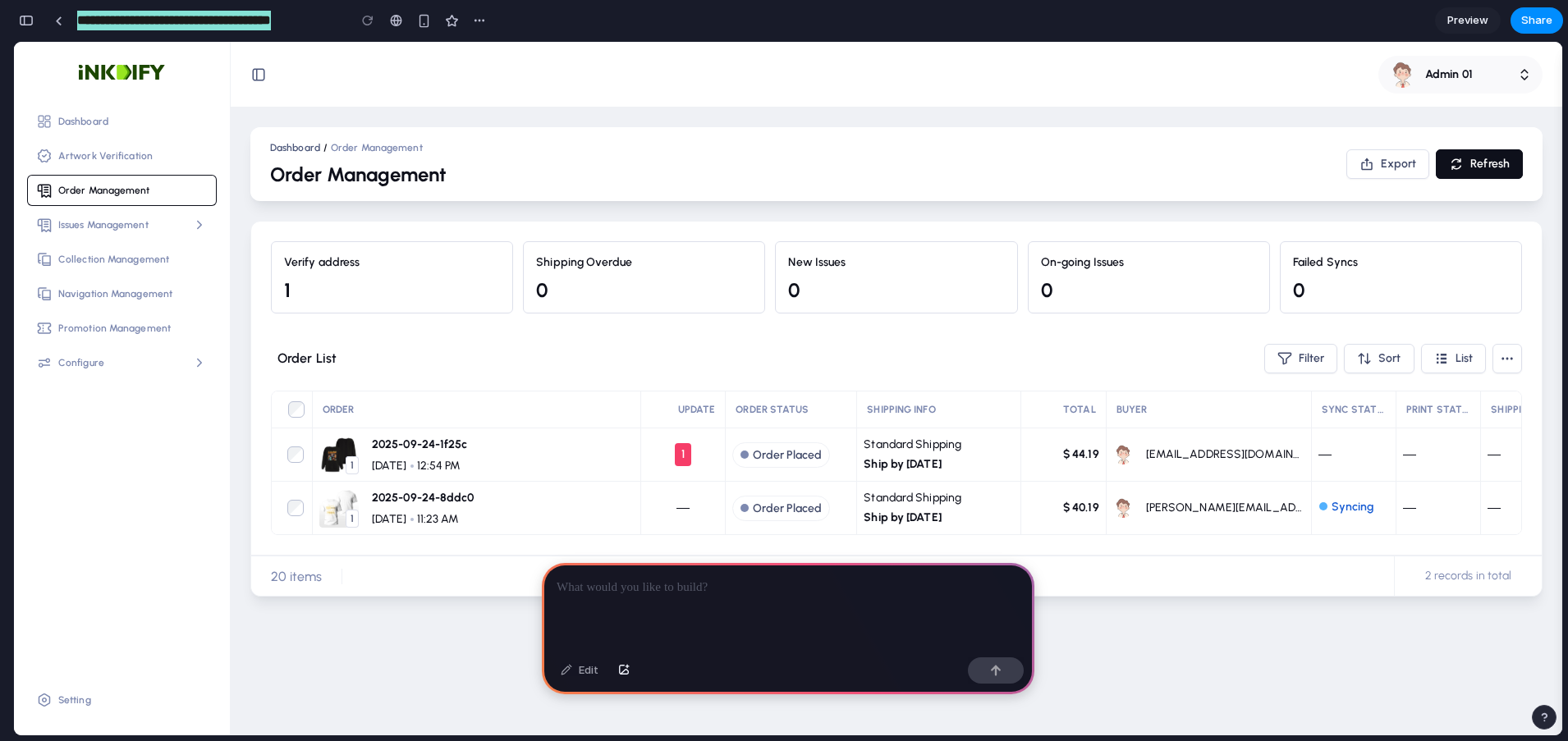
click at [501, 156] on div "Dashboard / Order Management Order Management" at bounding box center [798, 163] width 1057 height 48
click at [465, 139] on div "Dashboard / Order Management Order Management Export Refresh" at bounding box center [896, 164] width 1292 height 74
click at [199, 21] on input "**********" at bounding box center [208, 20] width 268 height 29
click at [220, 19] on input "**********" at bounding box center [208, 20] width 268 height 29
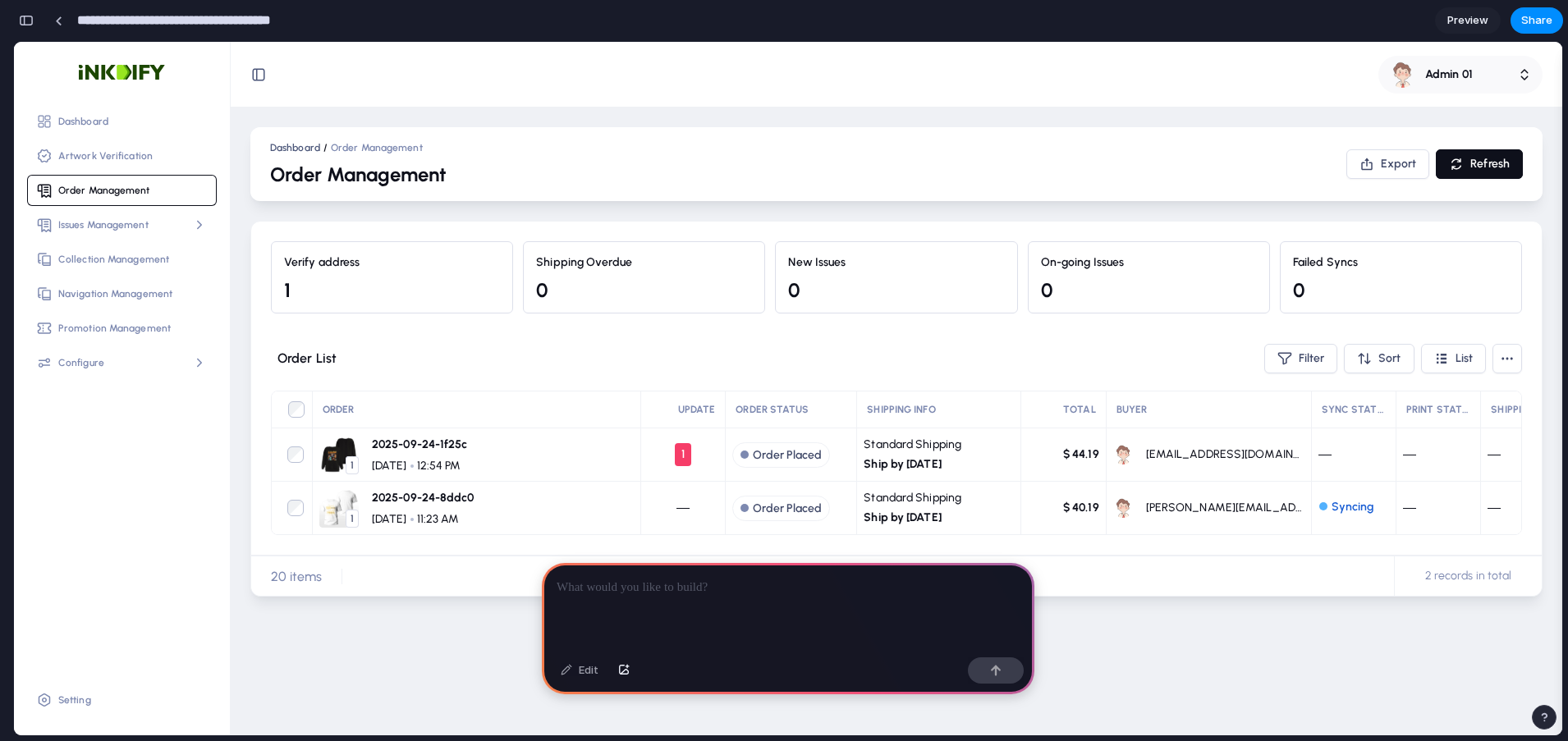
click at [220, 19] on input "**********" at bounding box center [208, 20] width 268 height 29
click at [579, 117] on div "Dashboard / Order Management Order Management Export Refresh Verify address 1 S…" at bounding box center [896, 421] width 1332 height 628
click at [151, 154] on span "Artwork Verification" at bounding box center [132, 156] width 148 height 15
click at [128, 163] on div "Artwork Verification" at bounding box center [122, 155] width 190 height 31
click at [128, 163] on span "Artwork Verification" at bounding box center [132, 156] width 148 height 15
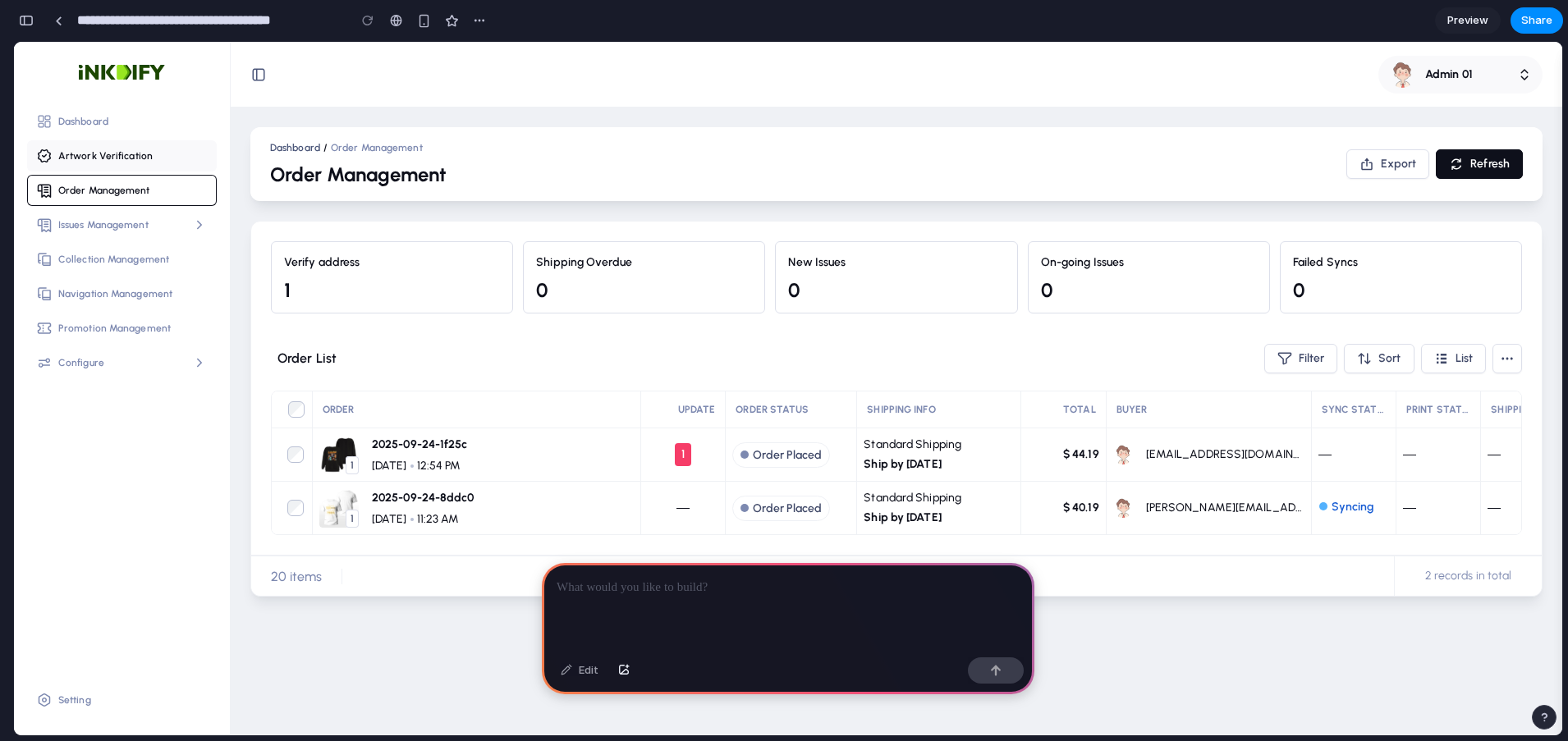
click at [128, 163] on span "Artwork Verification" at bounding box center [132, 156] width 148 height 15
click at [759, 632] on div at bounding box center [787, 606] width 492 height 88
click at [585, 672] on div "Edit" at bounding box center [579, 670] width 55 height 26
click at [608, 617] on div at bounding box center [787, 606] width 492 height 88
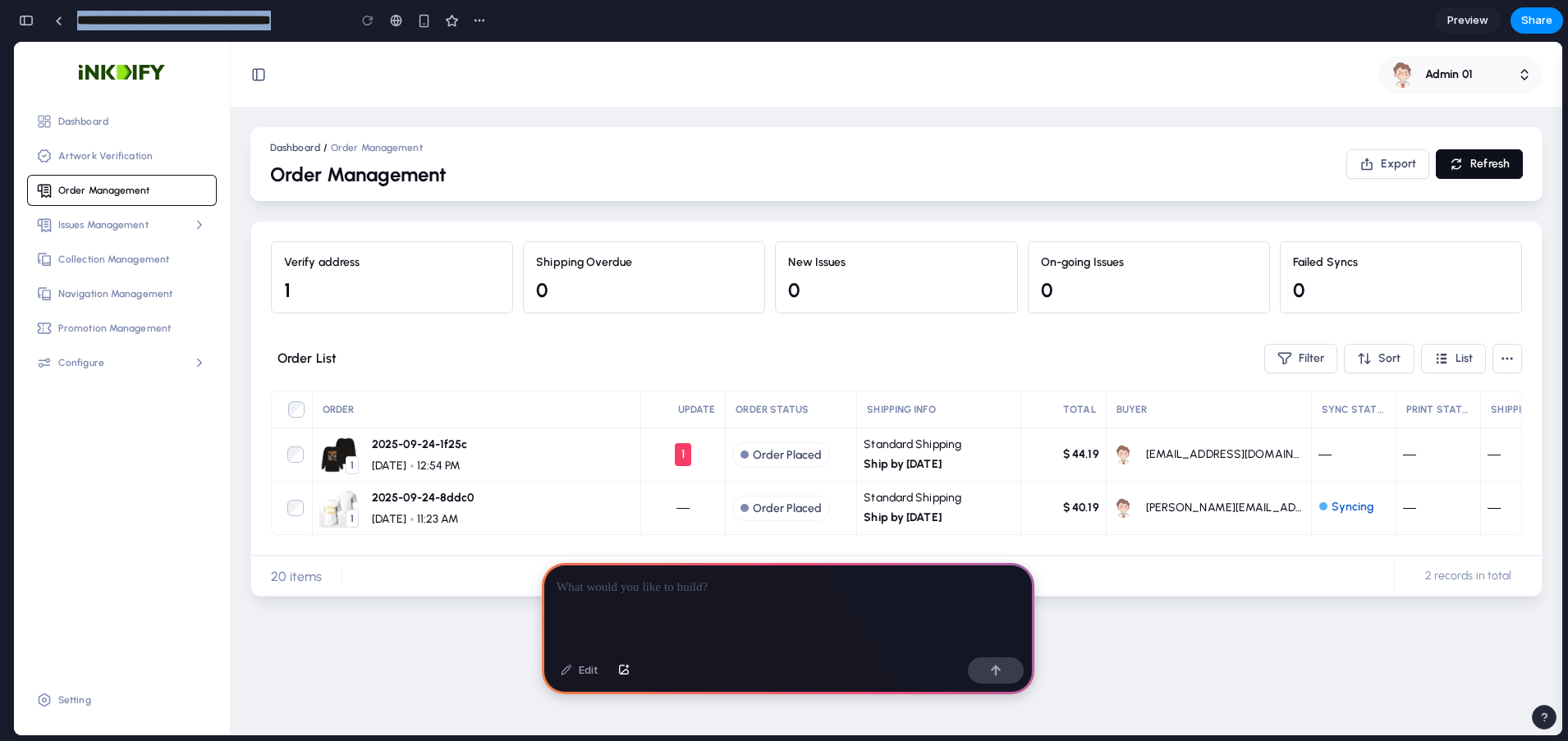
click at [608, 617] on div at bounding box center [787, 606] width 492 height 88
click at [469, 405] on span "ORDER" at bounding box center [476, 410] width 308 height 15
drag, startPoint x: 596, startPoint y: 341, endPoint x: 601, endPoint y: 329, distance: 13.0
click at [597, 341] on div "Order List Filter Sort List" at bounding box center [896, 358] width 1251 height 38
click at [584, 369] on div "Order List Filter Sort List" at bounding box center [896, 358] width 1251 height 38
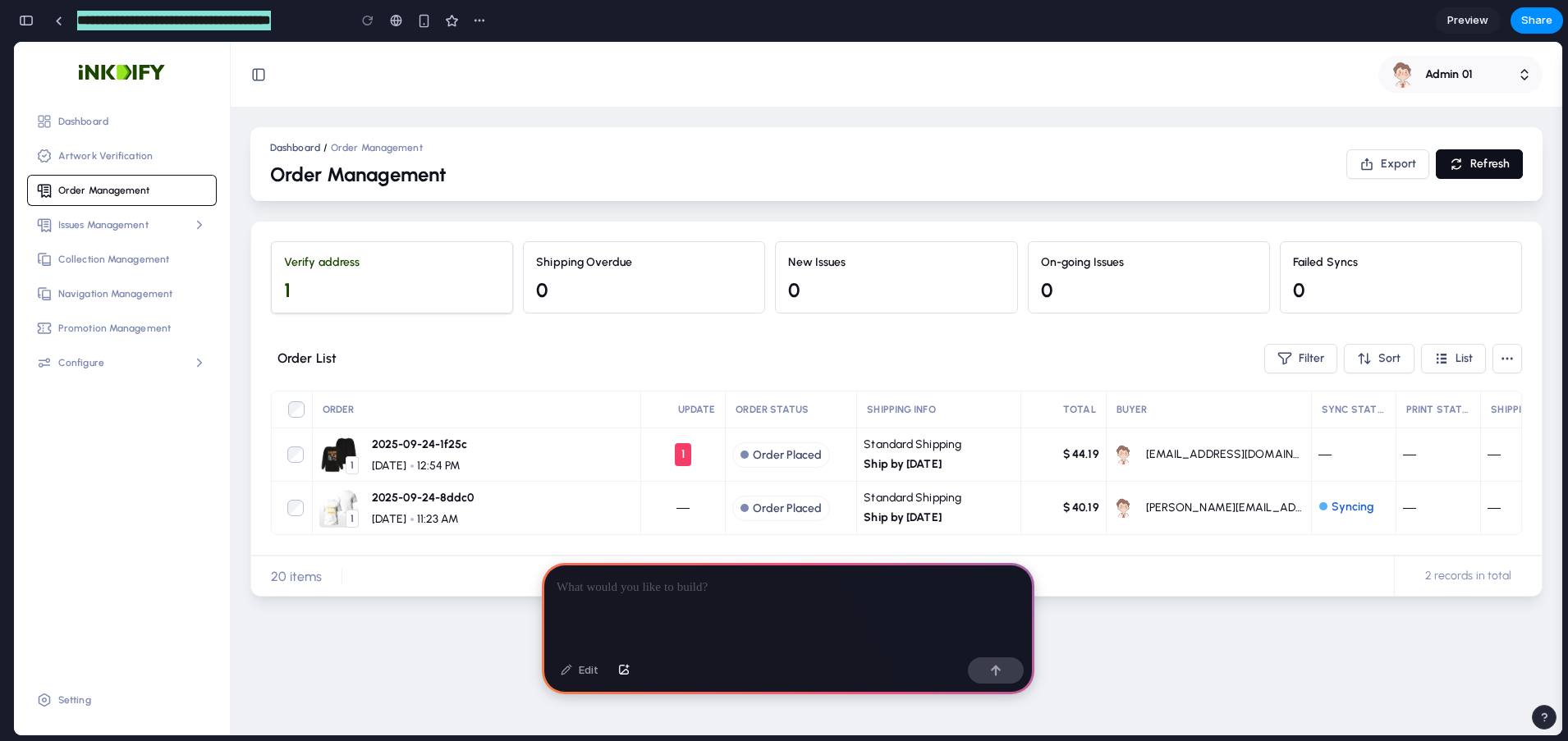
click at [466, 277] on div "1" at bounding box center [392, 290] width 215 height 26
click at [579, 369] on div "Order List Filter Sort List" at bounding box center [896, 358] width 1251 height 38
click at [601, 578] on p at bounding box center [788, 587] width 463 height 19
click at [603, 585] on p at bounding box center [788, 587] width 463 height 19
click at [672, 334] on div "Order List Filter Sort List ORDER UPDATE ORDER STATUS SHIPPING INFO TOTAL BUYER…" at bounding box center [896, 434] width 1290 height 241
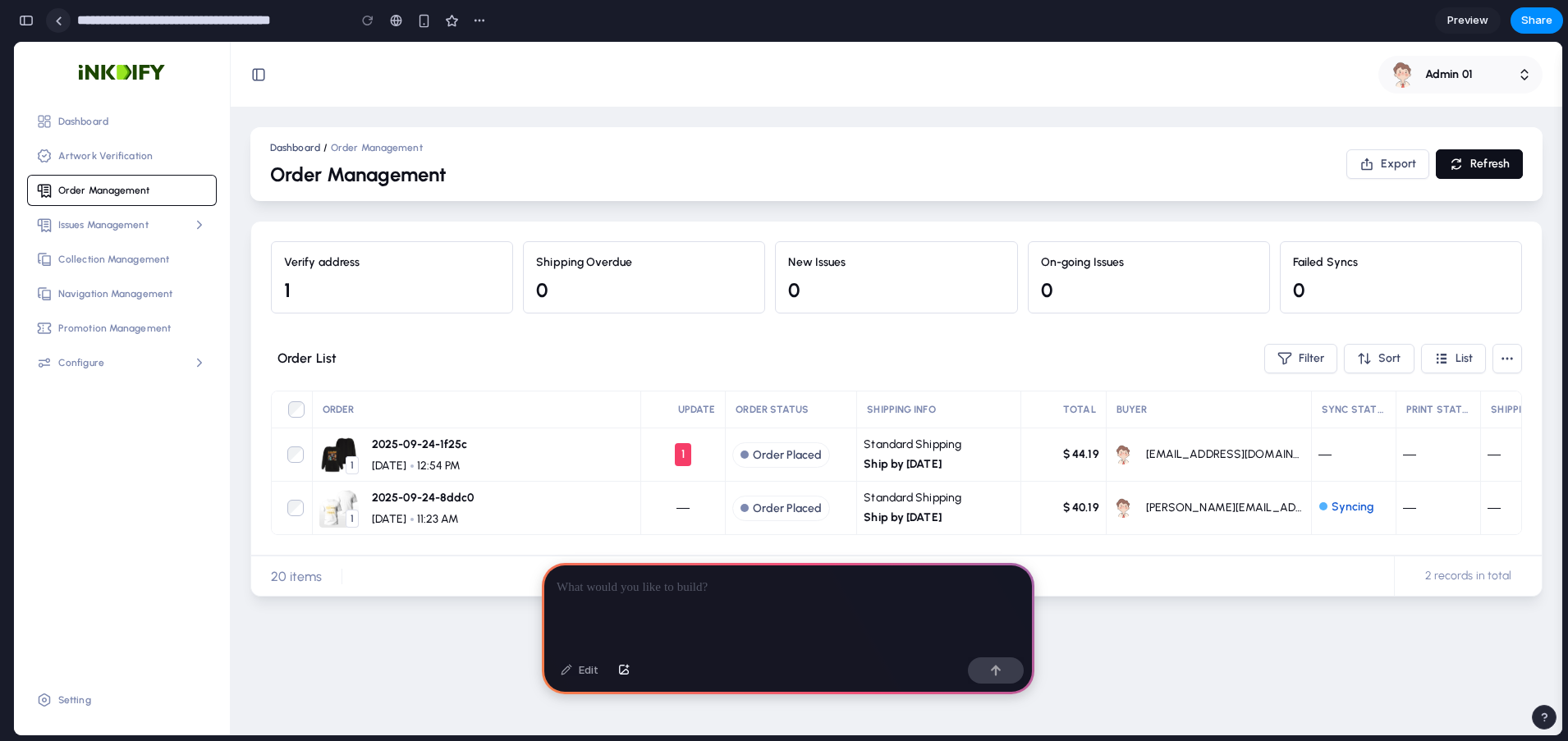
click at [64, 18] on link at bounding box center [58, 20] width 24 height 24
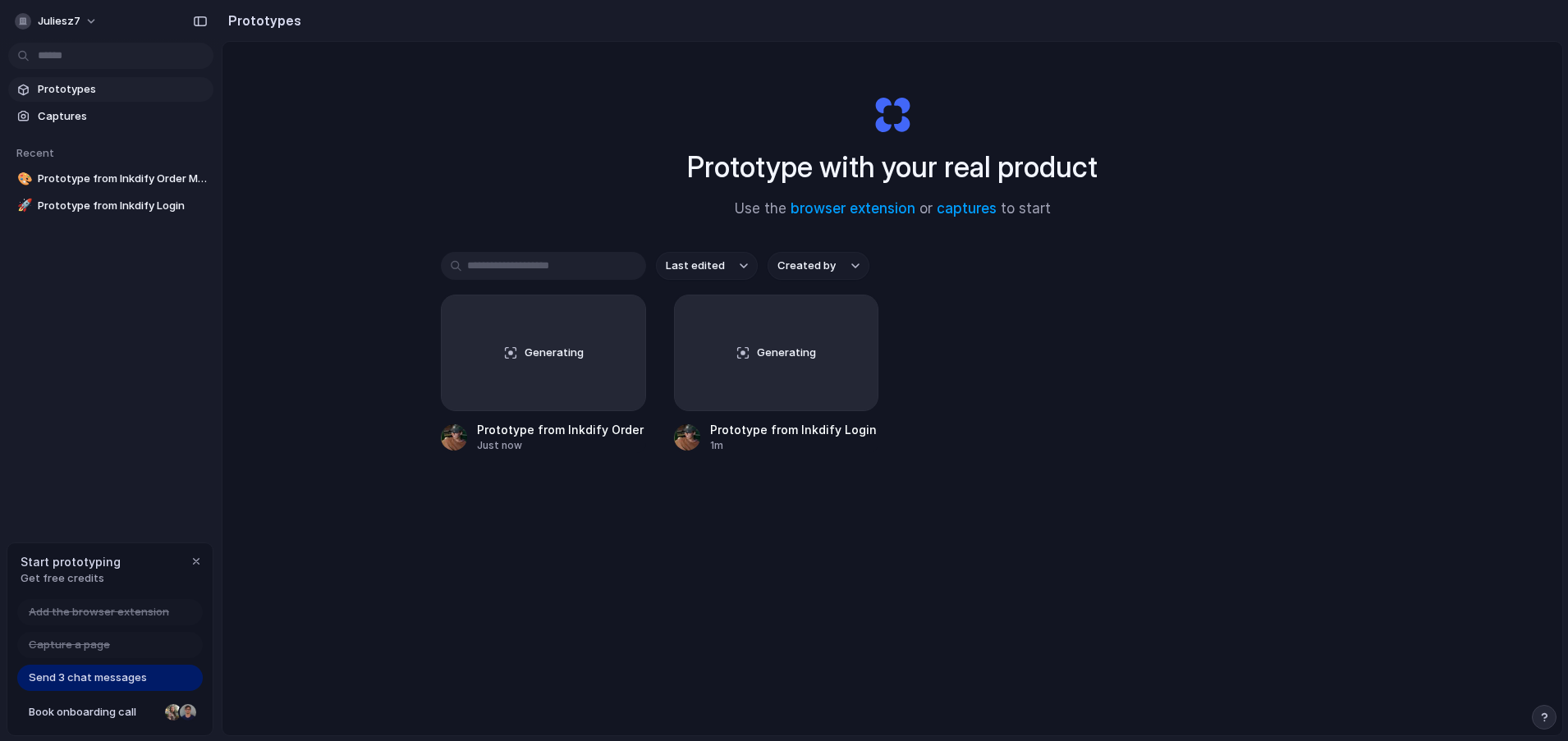
click at [597, 181] on div "Prototype with your real product Use the browser extension or captures to start" at bounding box center [891, 149] width 657 height 177
click at [347, 186] on div "Prototype with your real product Use the browser extension or captures to start…" at bounding box center [891, 432] width 1339 height 780
click at [61, 113] on span "Captures" at bounding box center [122, 117] width 169 height 17
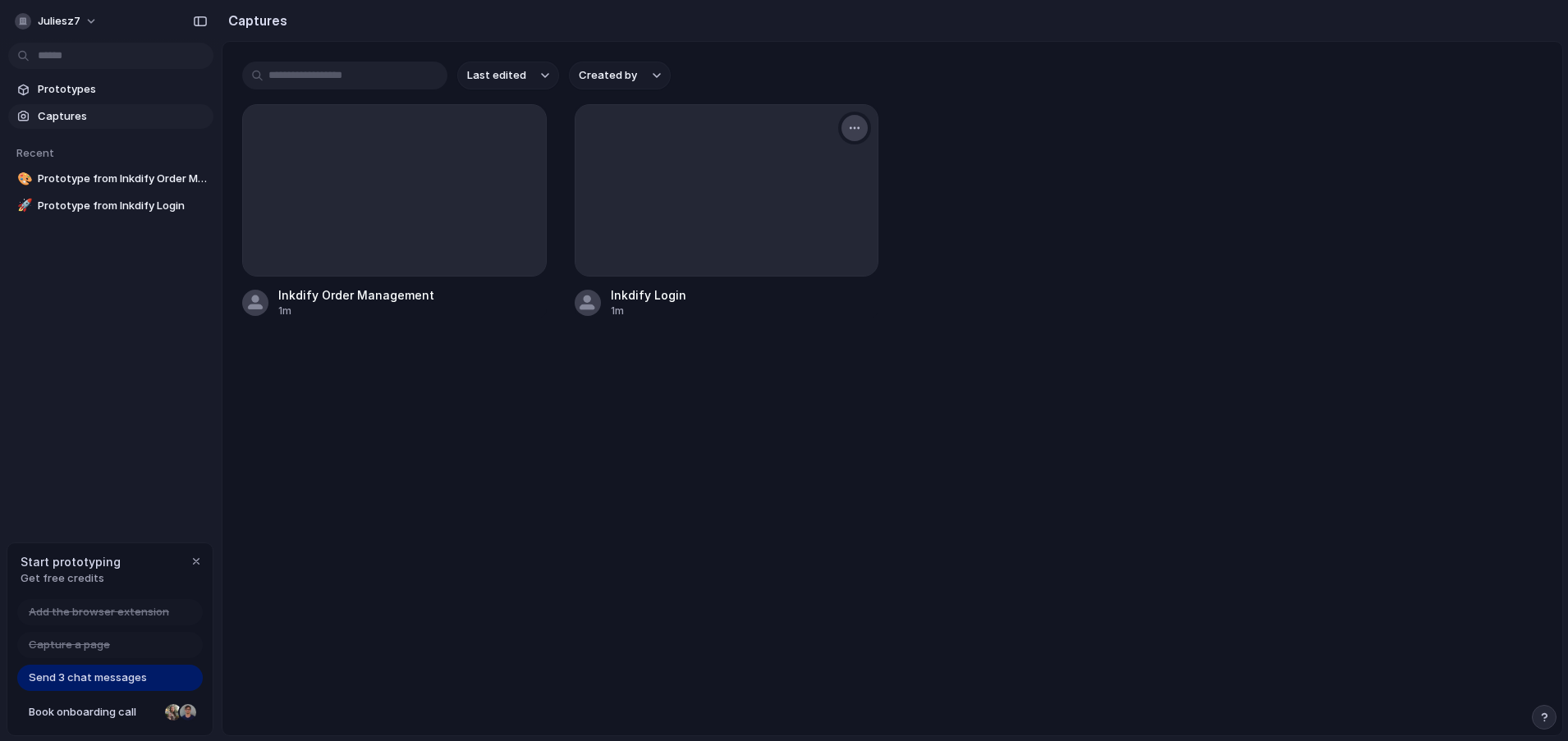
click at [851, 129] on div "button" at bounding box center [854, 128] width 13 height 13
click at [837, 245] on span "Open original page" at bounding box center [809, 244] width 97 height 17
click at [919, 372] on main "Last edited Created by Inkdify Order Management 1m Inkdify Login 1m" at bounding box center [891, 388] width 1341 height 695
click at [859, 125] on div "button" at bounding box center [854, 128] width 13 height 13
click at [816, 163] on span "Create prototype" at bounding box center [807, 165] width 92 height 17
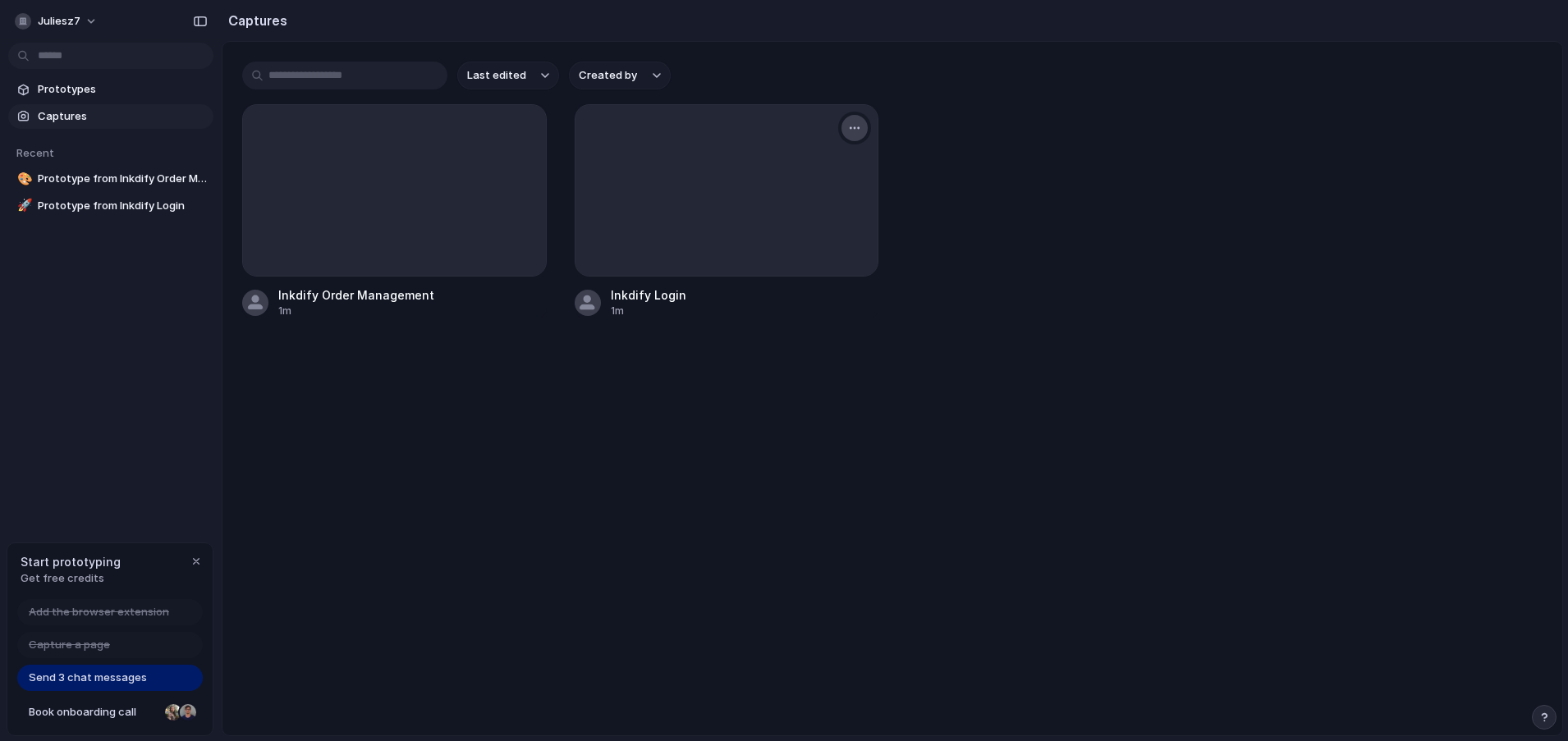
click at [848, 128] on div "button" at bounding box center [854, 128] width 13 height 13
click at [823, 160] on span "Create prototype" at bounding box center [807, 165] width 92 height 17
click at [930, 168] on div "Inkdify Order Management 1m Inkdify Login 1m" at bounding box center [892, 210] width 1300 height 214
click at [839, 125] on div at bounding box center [854, 127] width 33 height 33
click at [856, 132] on div "button" at bounding box center [854, 128] width 13 height 13
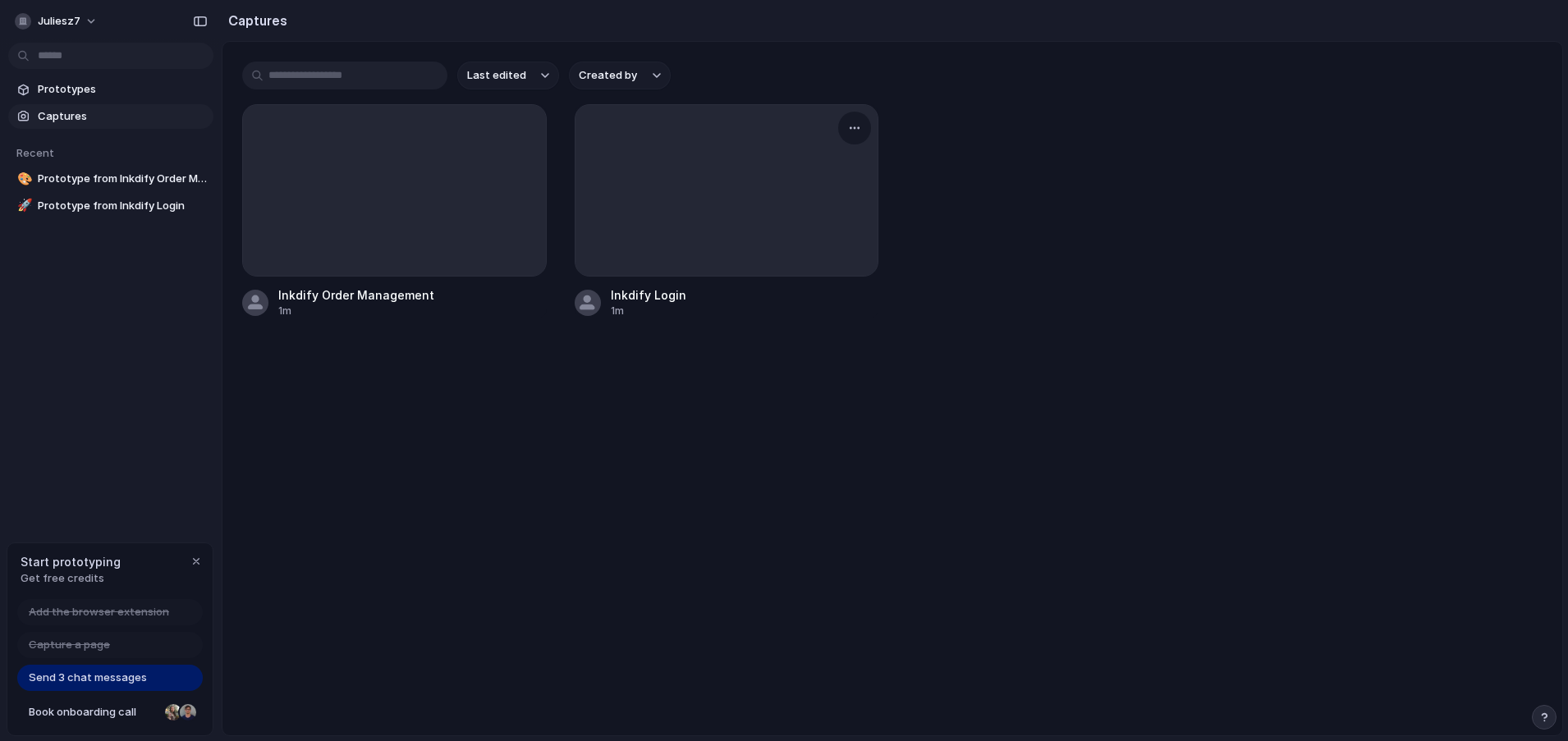
click at [441, 303] on div "Create prototype Rename Copy link Open original page Delete" at bounding box center [784, 370] width 1568 height 741
click at [535, 119] on div at bounding box center [522, 127] width 33 height 33
click at [530, 126] on button "button" at bounding box center [522, 127] width 26 height 26
click at [911, 138] on div "Create prototype Rename Copy link Open original page Delete" at bounding box center [784, 370] width 1568 height 741
click at [530, 118] on button "button" at bounding box center [522, 127] width 26 height 26
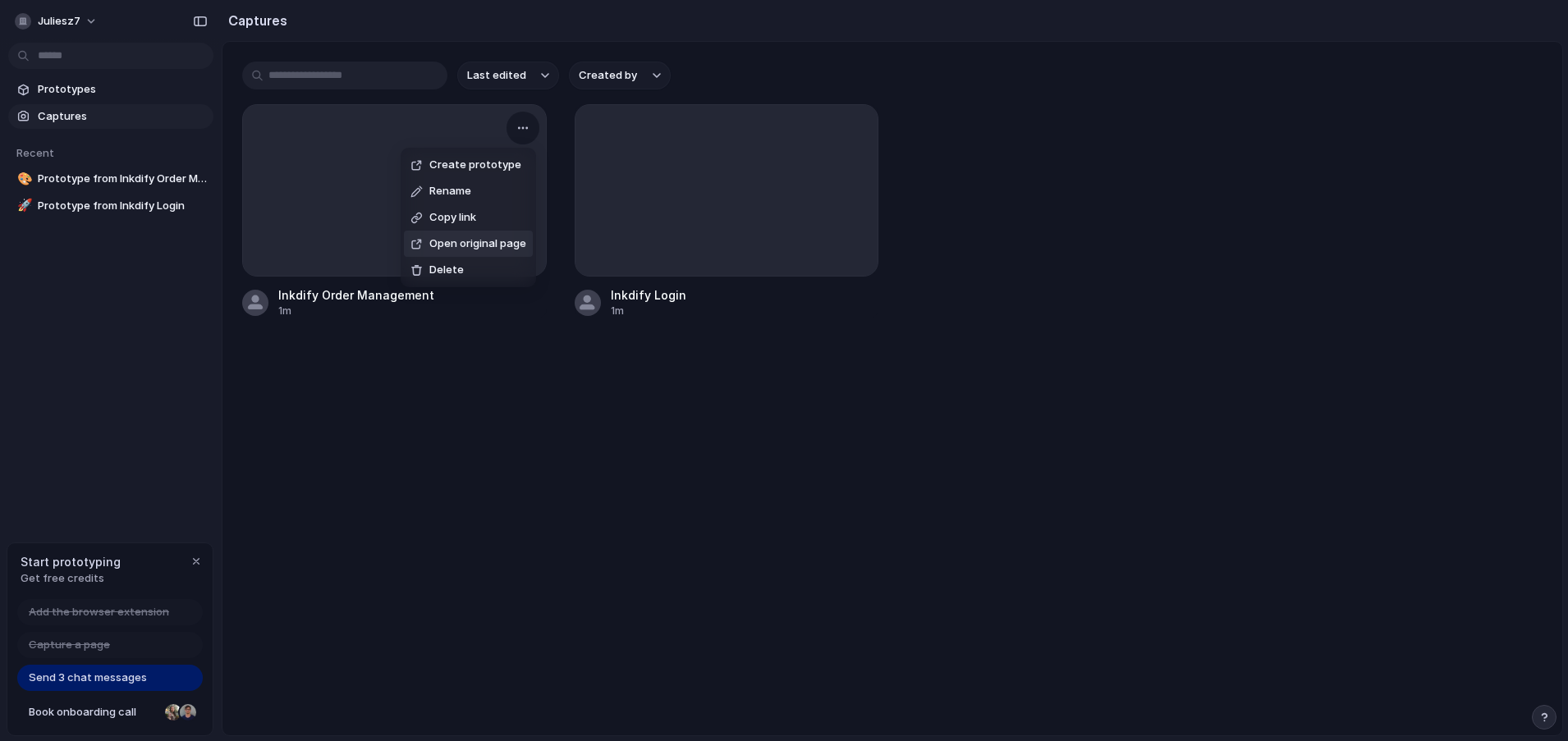
click at [549, 402] on div "Create prototype Rename Copy link Open original page Delete" at bounding box center [784, 370] width 1568 height 741
drag, startPoint x: 480, startPoint y: 407, endPoint x: 470, endPoint y: 387, distance: 22.4
click at [480, 402] on main "Last edited Created by Inkdify Order Management 1m Inkdify Login 1m" at bounding box center [891, 388] width 1341 height 695
click at [69, 179] on span "Prototype from Inkdify Order Management" at bounding box center [122, 179] width 169 height 17
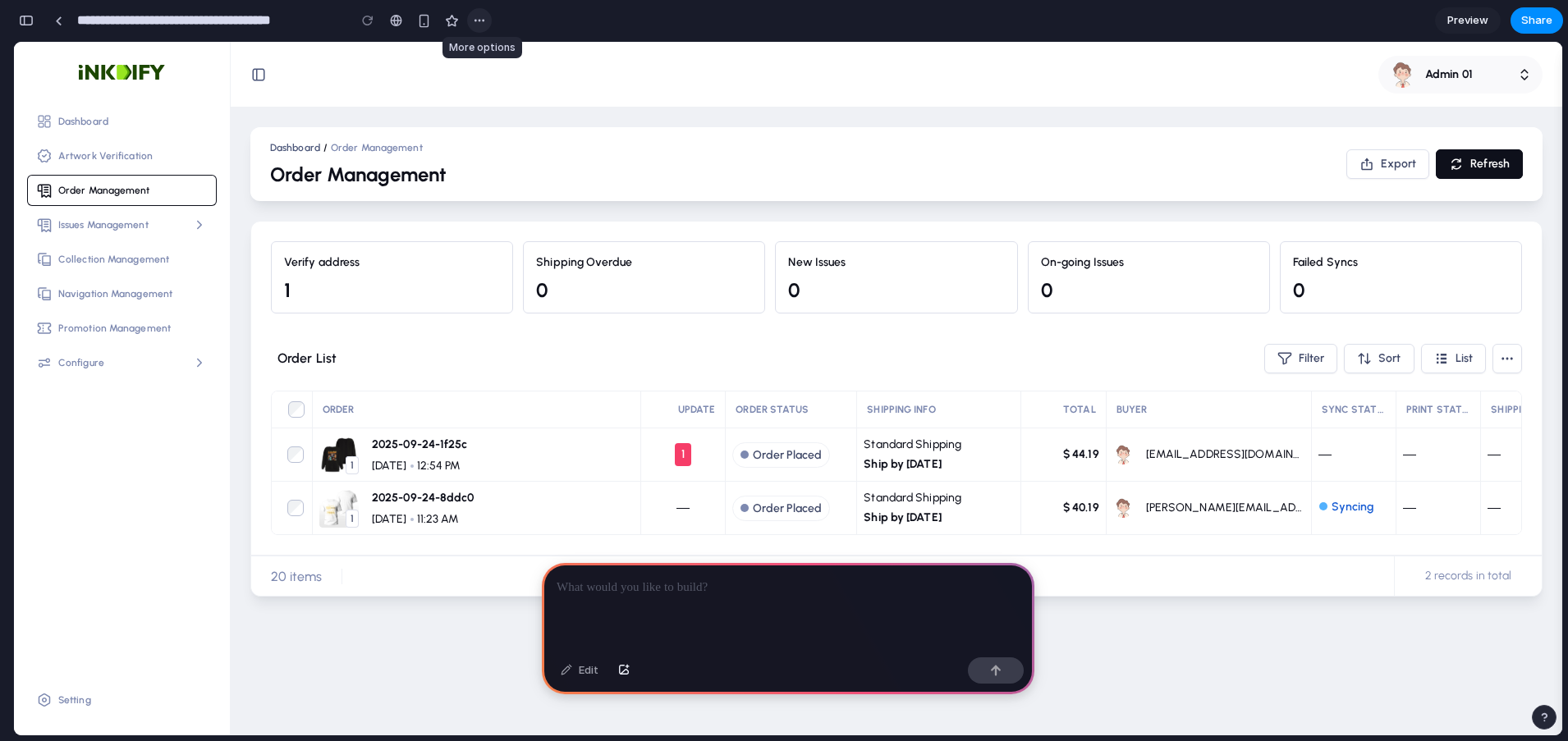
click at [472, 18] on button "button" at bounding box center [479, 20] width 24 height 24
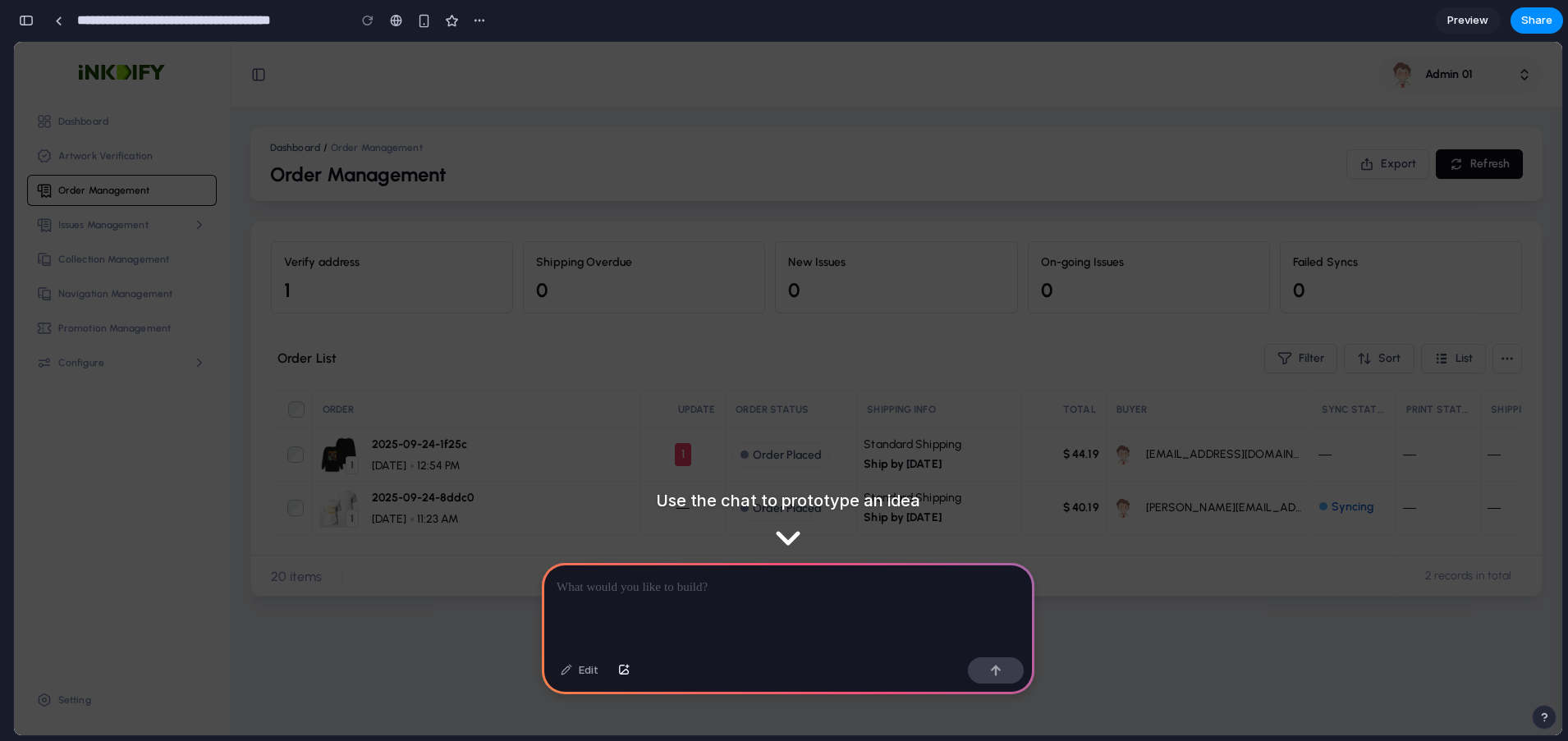
click at [736, 75] on div "Duplicate Delete" at bounding box center [784, 370] width 1568 height 741
click at [791, 584] on p at bounding box center [788, 587] width 463 height 19
click at [1310, 327] on div "Order List Filter Sort List ORDER UPDATE ORDER STATUS SHIPPING INFO TOTAL BUYER…" at bounding box center [896, 434] width 1290 height 241
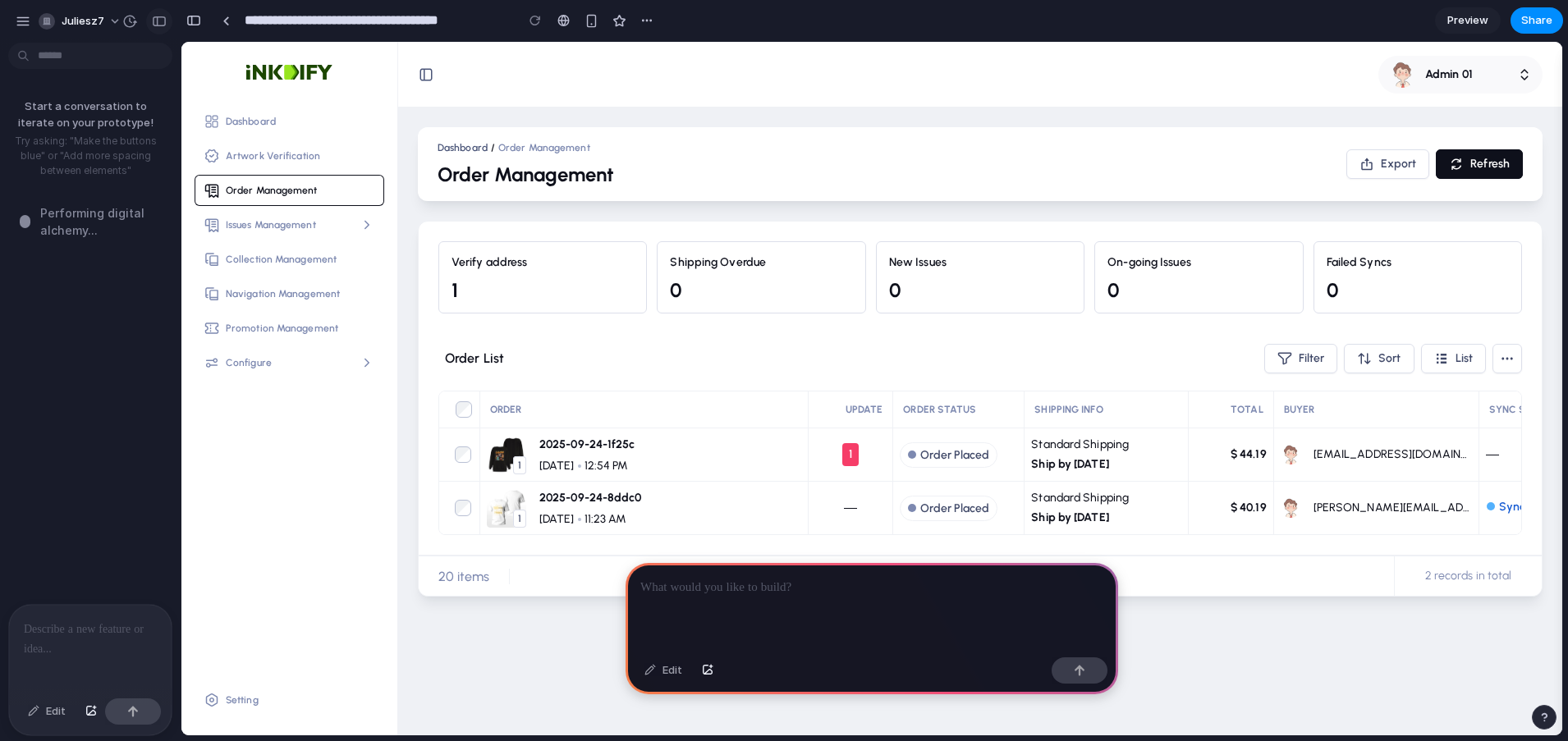
click at [162, 21] on div "button" at bounding box center [159, 22] width 15 height 12
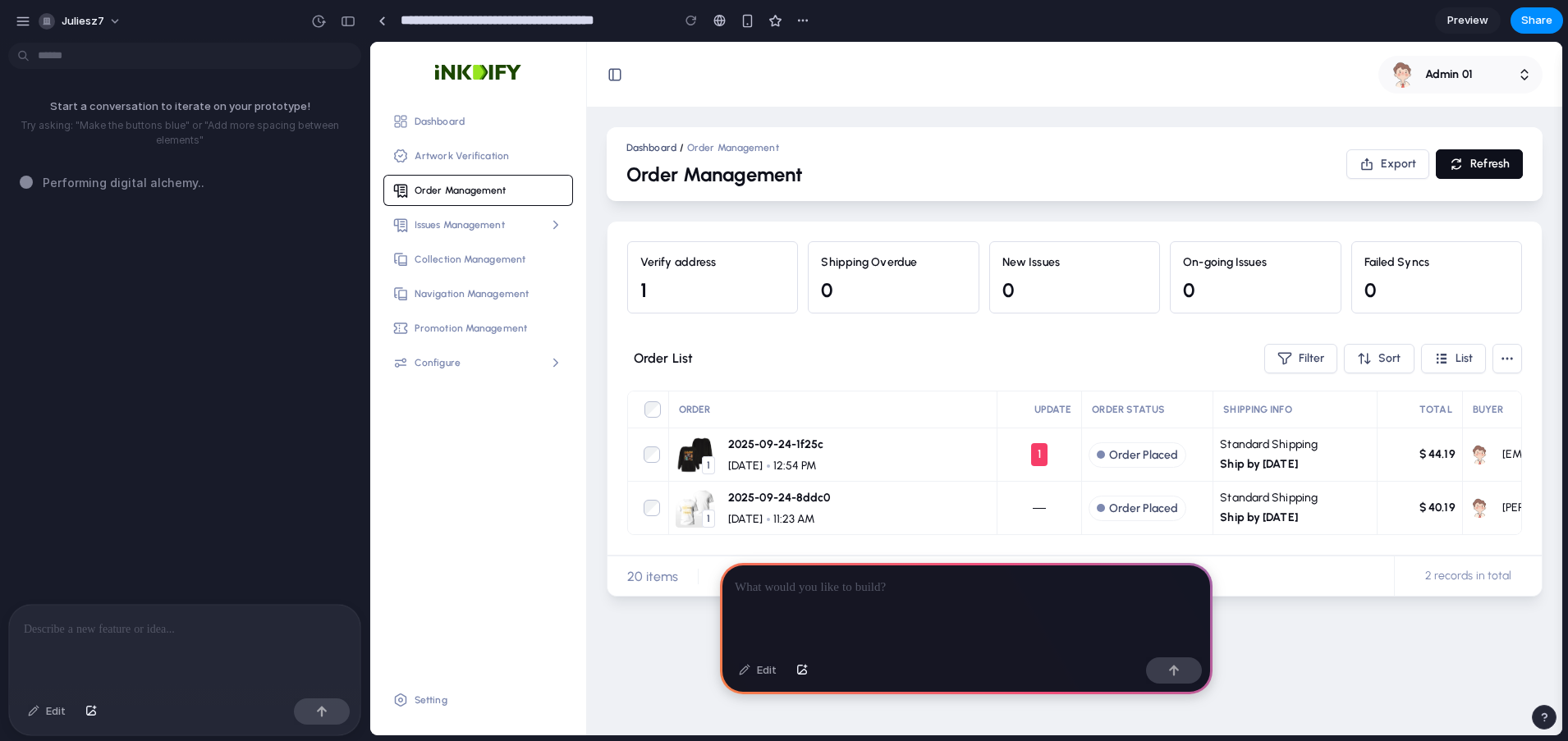
click at [174, 201] on div "Start a conversation to iterate on your prototype! Try asking: "Make the button…" at bounding box center [179, 327] width 360 height 555
click at [232, 639] on div at bounding box center [184, 648] width 351 height 87
click at [206, 236] on div "Start a conversation to iterate on your prototype! Try asking: "Make the button…" at bounding box center [179, 327] width 360 height 555
click at [74, 18] on span "juliesz7" at bounding box center [82, 22] width 43 height 17
click at [19, 17] on div "Settings Invite members Change theme Sign out" at bounding box center [784, 370] width 1568 height 741
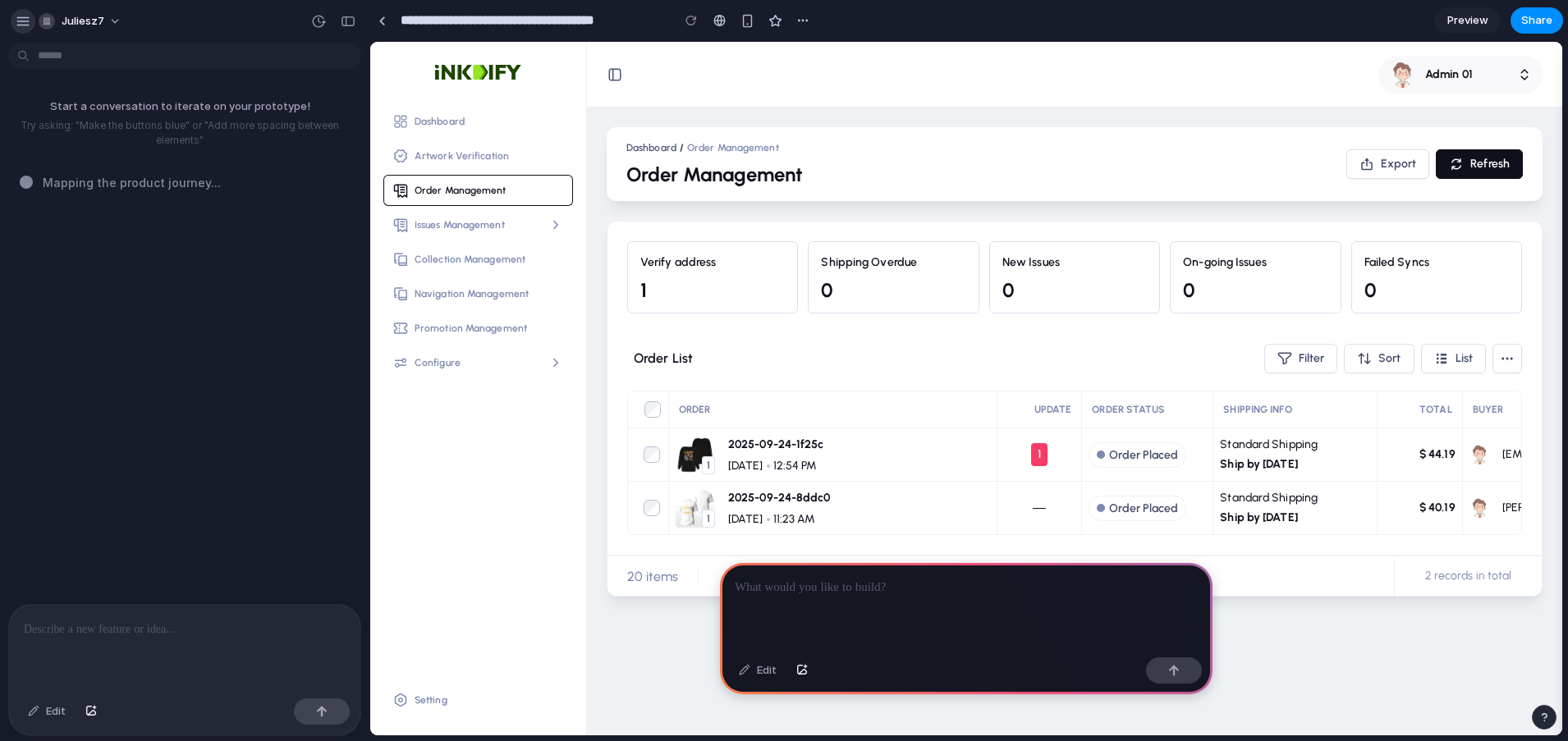
click at [20, 23] on div "button" at bounding box center [23, 22] width 15 height 15
click at [596, 132] on div "Dashboard / Order Management Order Management Export Refresh Verify address 1 S…" at bounding box center [1074, 421] width 975 height 628
click at [389, 18] on link at bounding box center [381, 20] width 24 height 24
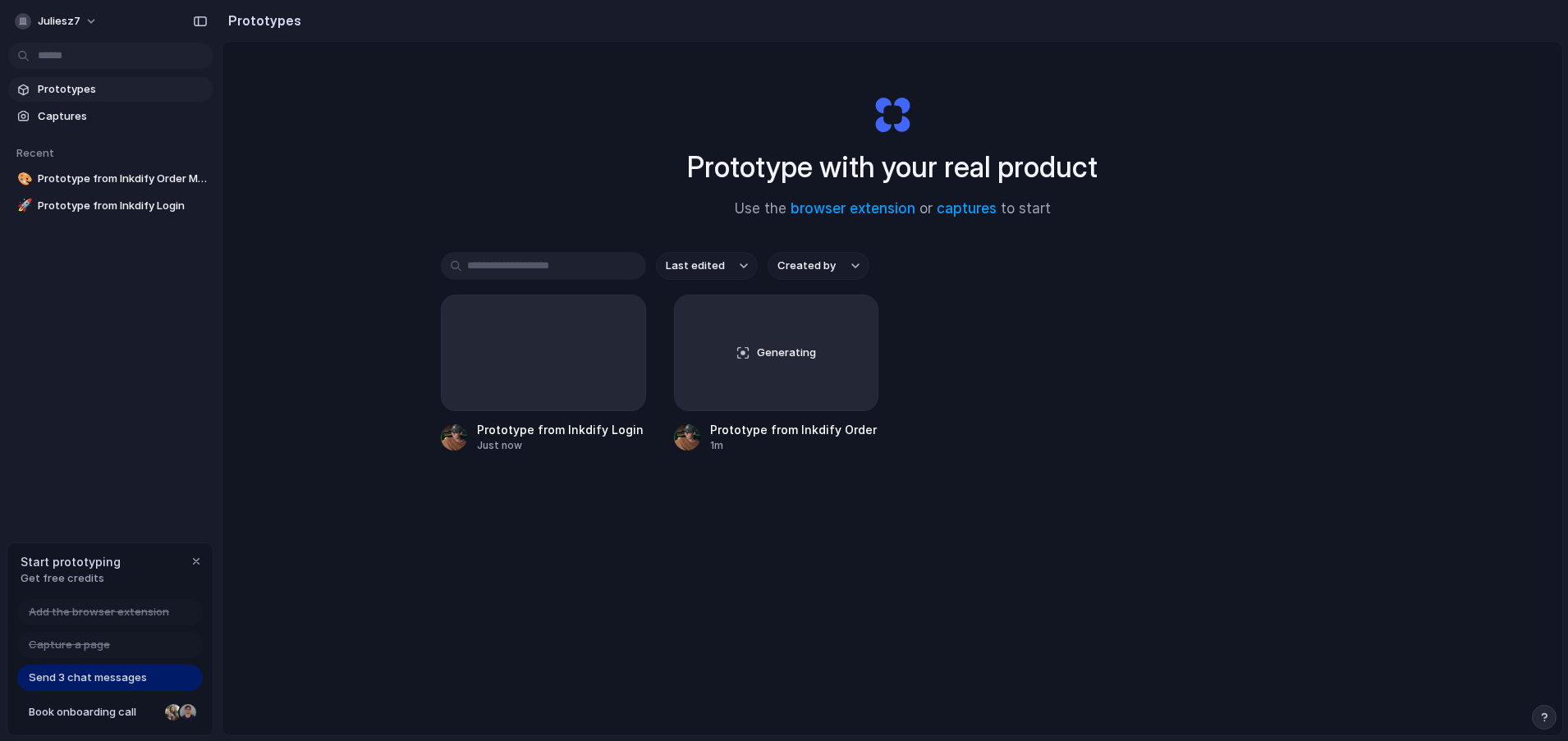
click at [1238, 344] on div "Prototype from Inkdify Login Just now Generating Prototype from Inkdify Order M…" at bounding box center [892, 373] width 903 height 158
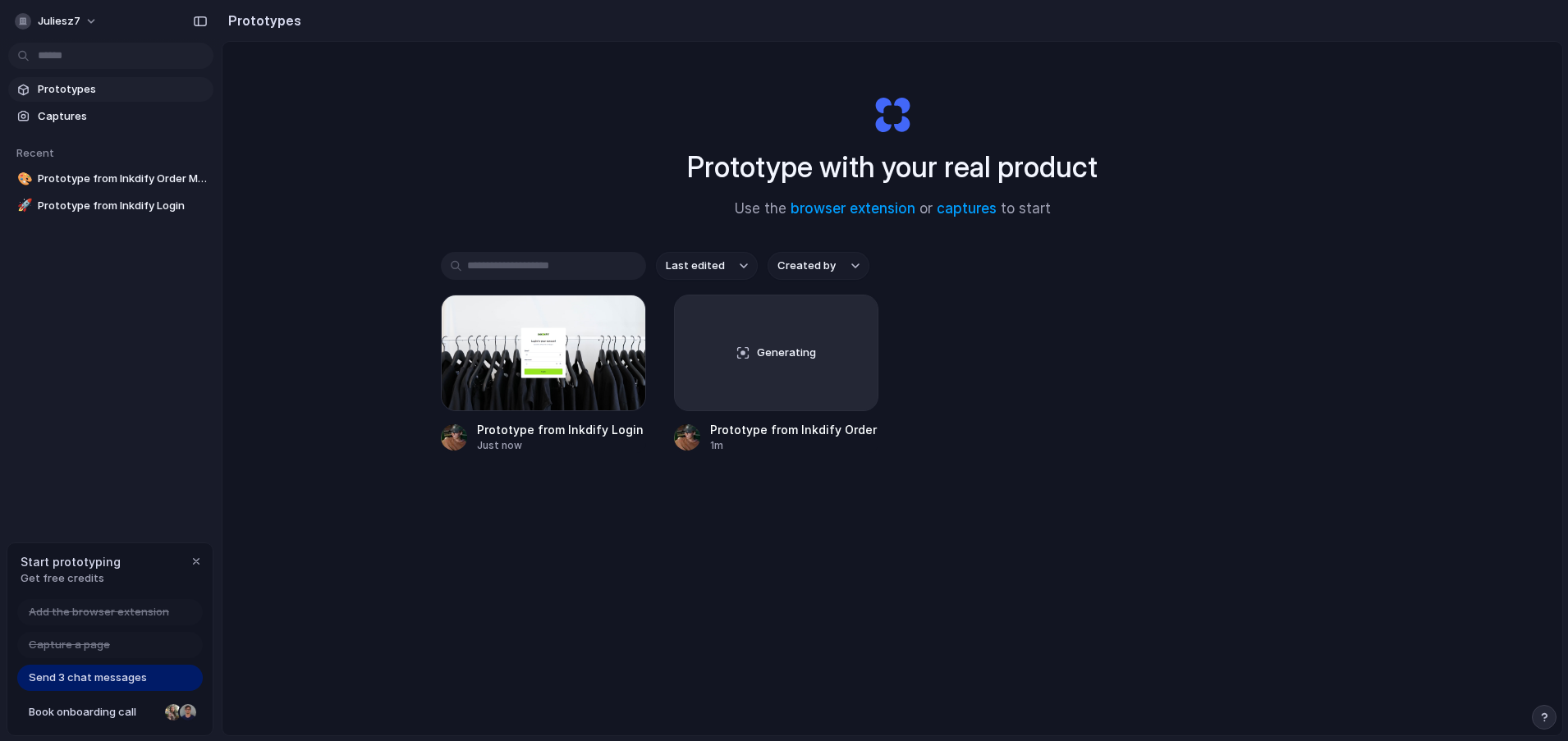
click at [806, 546] on div "Last edited Created by Prototype from Inkdify Login Just now Generating Prototy…" at bounding box center [892, 402] width 903 height 303
click at [1024, 375] on div "Prototype from Inkdify Login Just now Generating Prototype from Inkdify Order M…" at bounding box center [892, 373] width 903 height 158
click at [1002, 488] on div "Last edited Created by Prototype from Inkdify Login Just now Generating Prototy…" at bounding box center [892, 402] width 903 height 303
click at [511, 459] on div "Last edited Created by Prototype from Inkdify Login Just now Generating Prototy…" at bounding box center [892, 402] width 903 height 303
click at [615, 324] on div "button" at bounding box center [622, 319] width 13 height 13
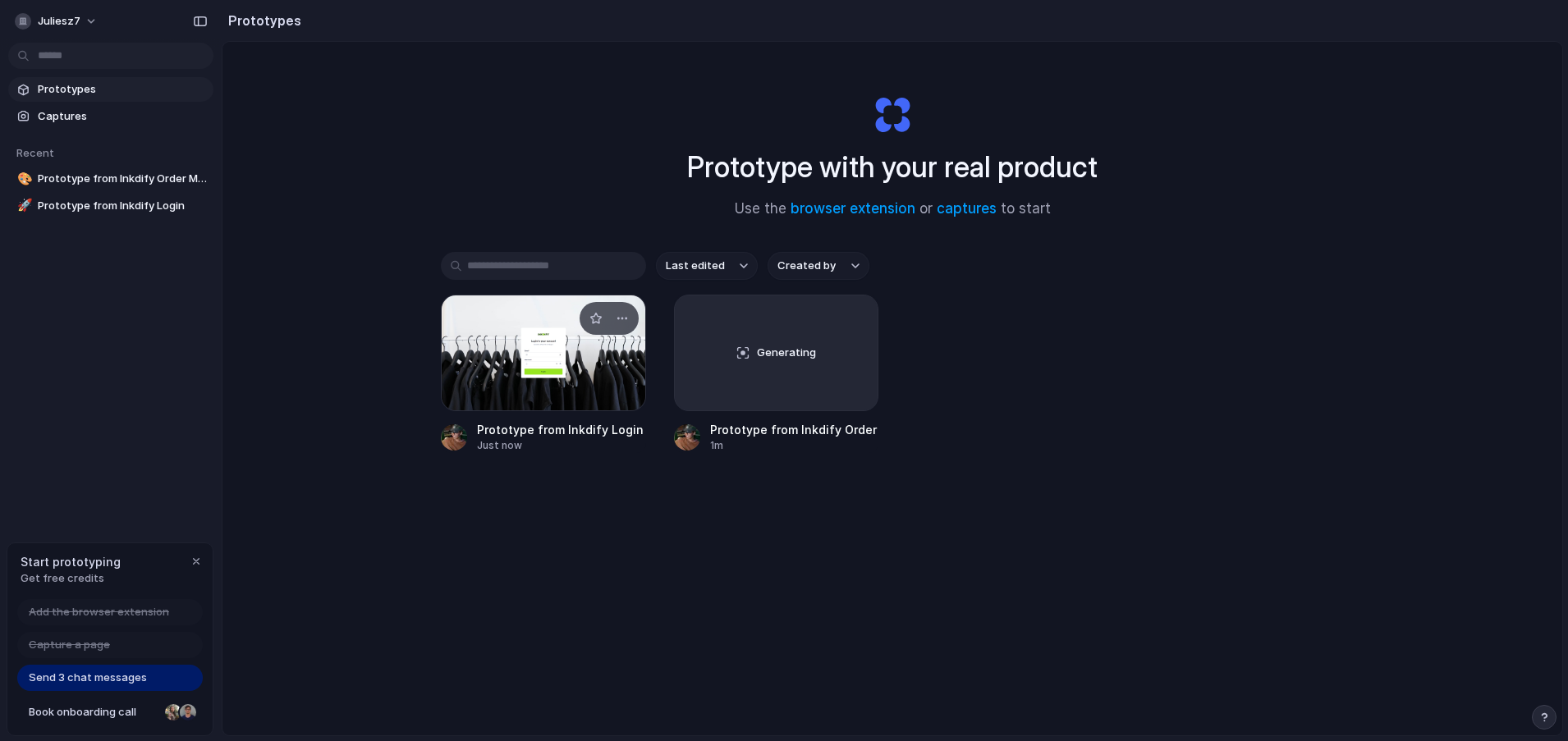
click at [794, 503] on div "Open in new tab Rename Copy link Delete" at bounding box center [784, 370] width 1568 height 741
drag, startPoint x: 768, startPoint y: 488, endPoint x: 774, endPoint y: 412, distance: 76.2
click at [769, 489] on div "Last edited Created by Prototype from Inkdify Login Just now Generating Prototy…" at bounding box center [892, 402] width 903 height 303
click at [848, 316] on div "button" at bounding box center [854, 319] width 13 height 13
click at [1083, 340] on div "Open in new tab Rename Copy link Delete" at bounding box center [784, 370] width 1568 height 741
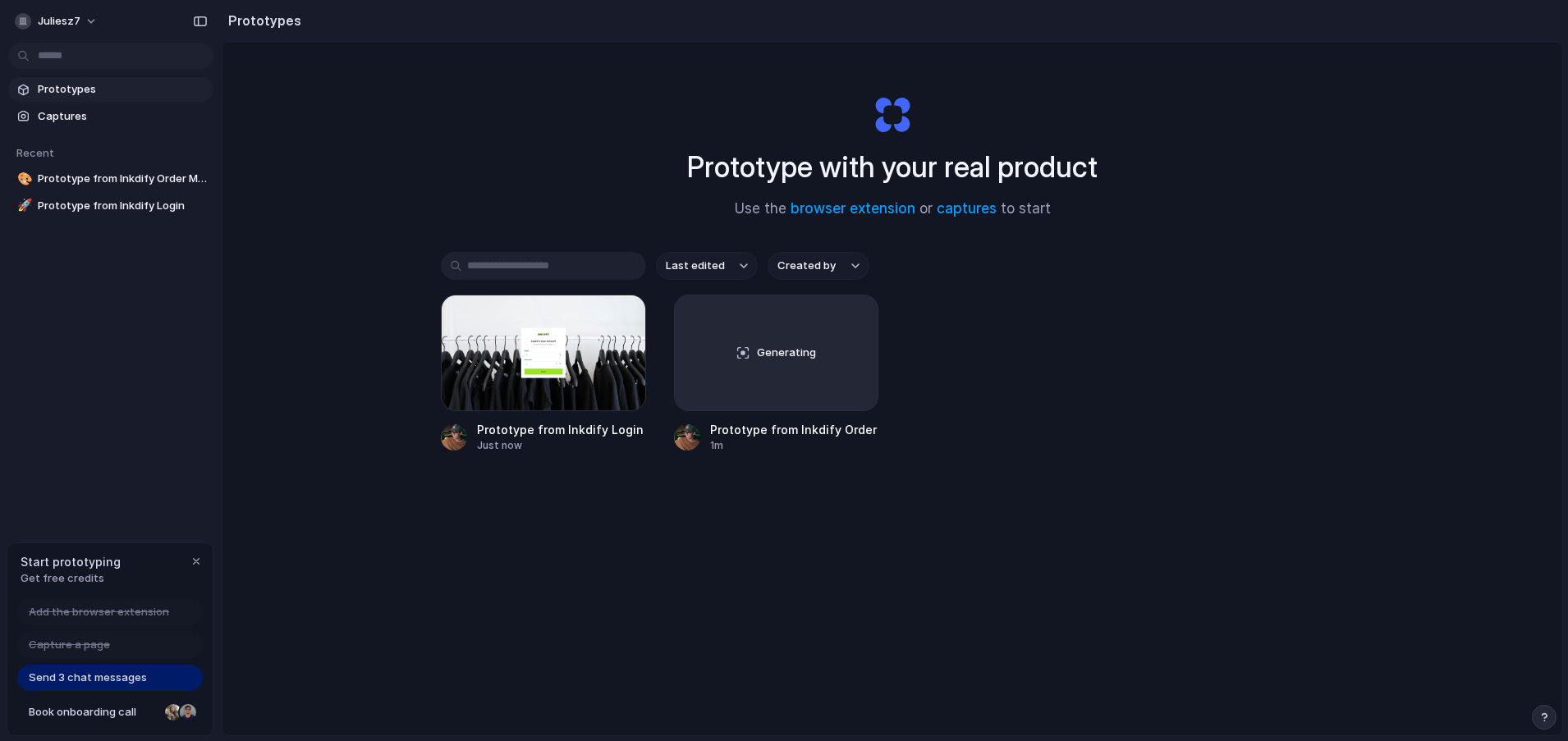
click at [1172, 297] on div "Prototype from Inkdify Login Just now Generating Prototype from Inkdify Order M…" at bounding box center [892, 373] width 903 height 158
click at [461, 339] on div at bounding box center [543, 352] width 205 height 117
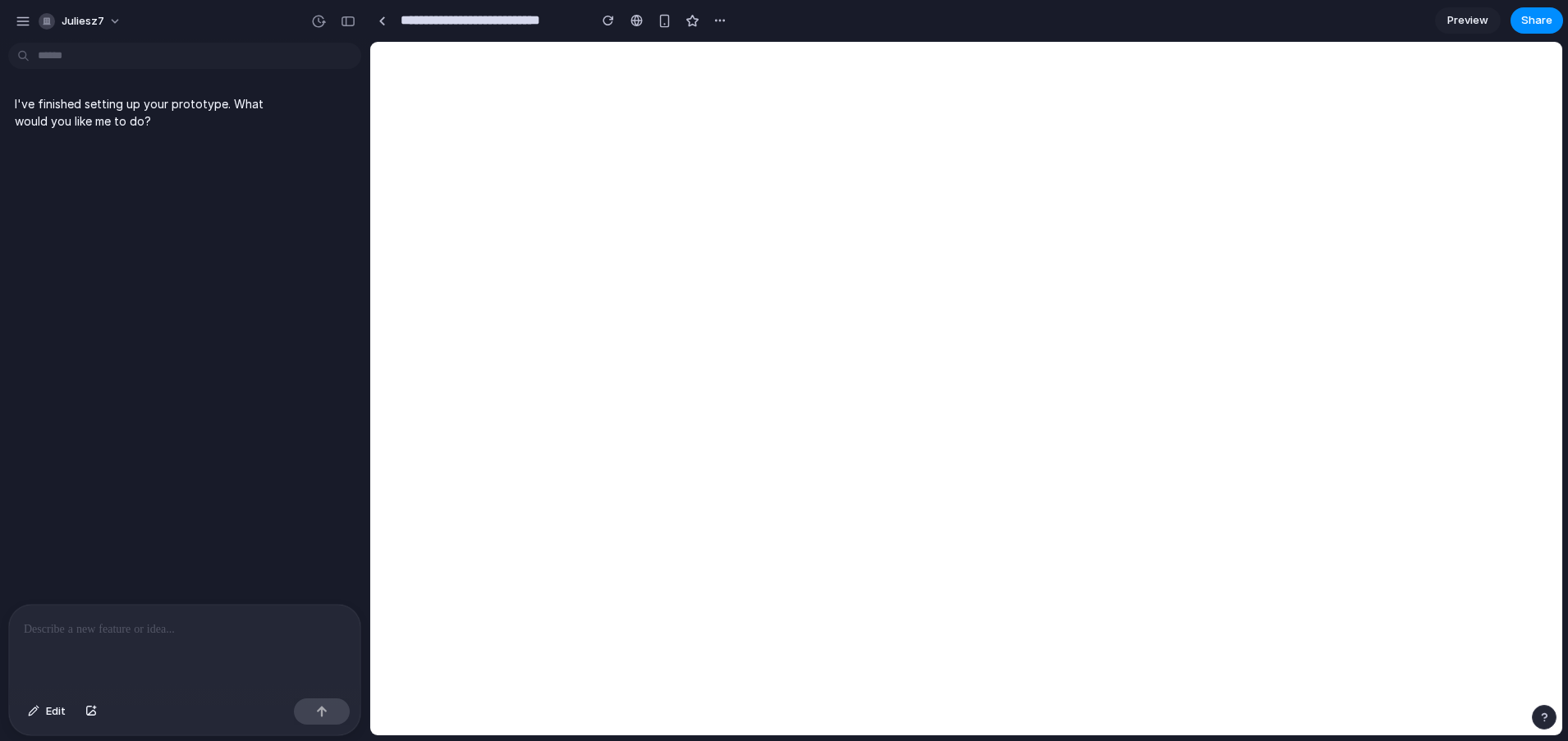
click at [241, 619] on p at bounding box center [184, 629] width 322 height 19
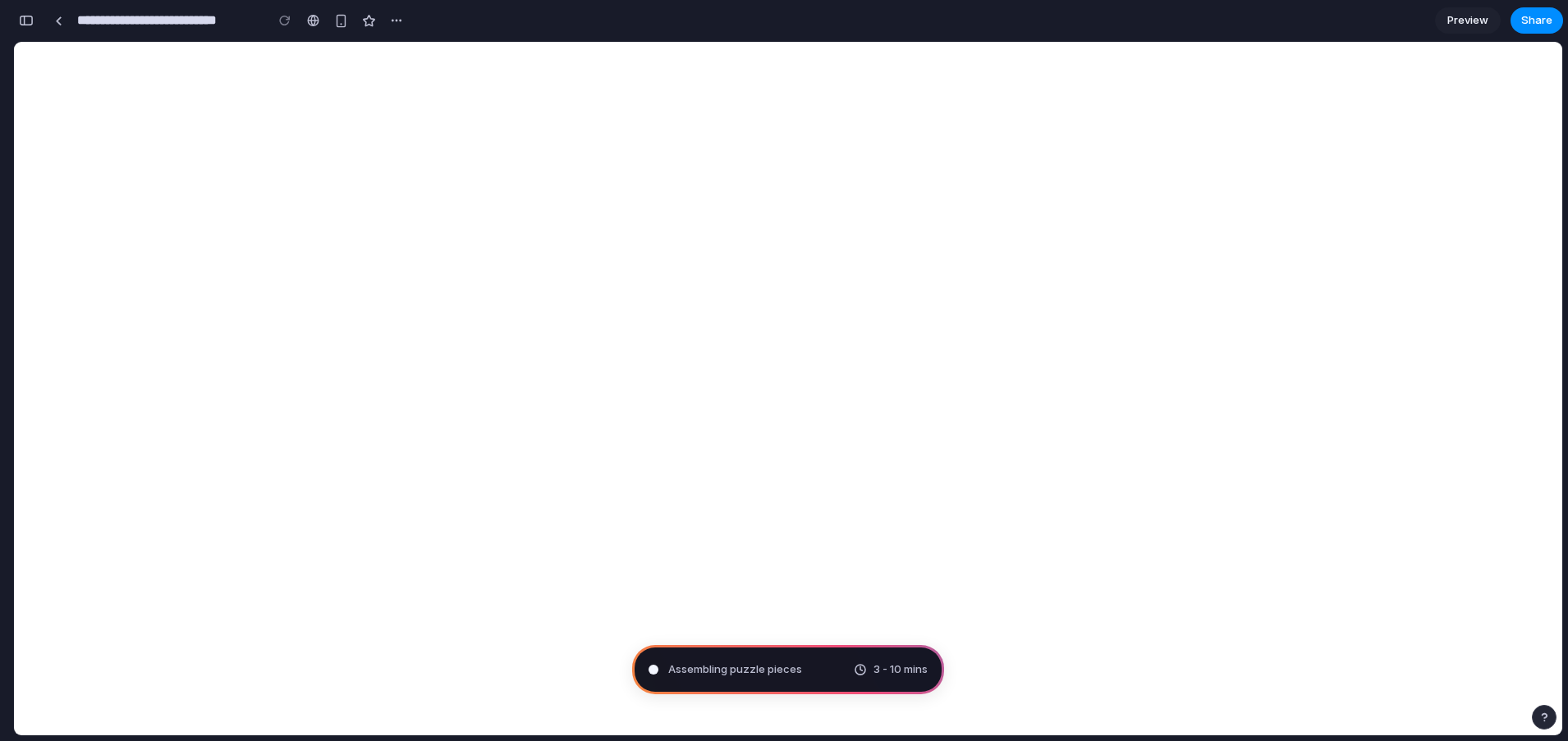
type input "**********"
click at [770, 665] on span "Pondering market opportu" at bounding box center [736, 670] width 136 height 17
click at [795, 658] on div "Scanning for unicorn potential .. 3 - 10 mins" at bounding box center [788, 669] width 312 height 49
click at [33, 24] on div "button" at bounding box center [27, 21] width 15 height 12
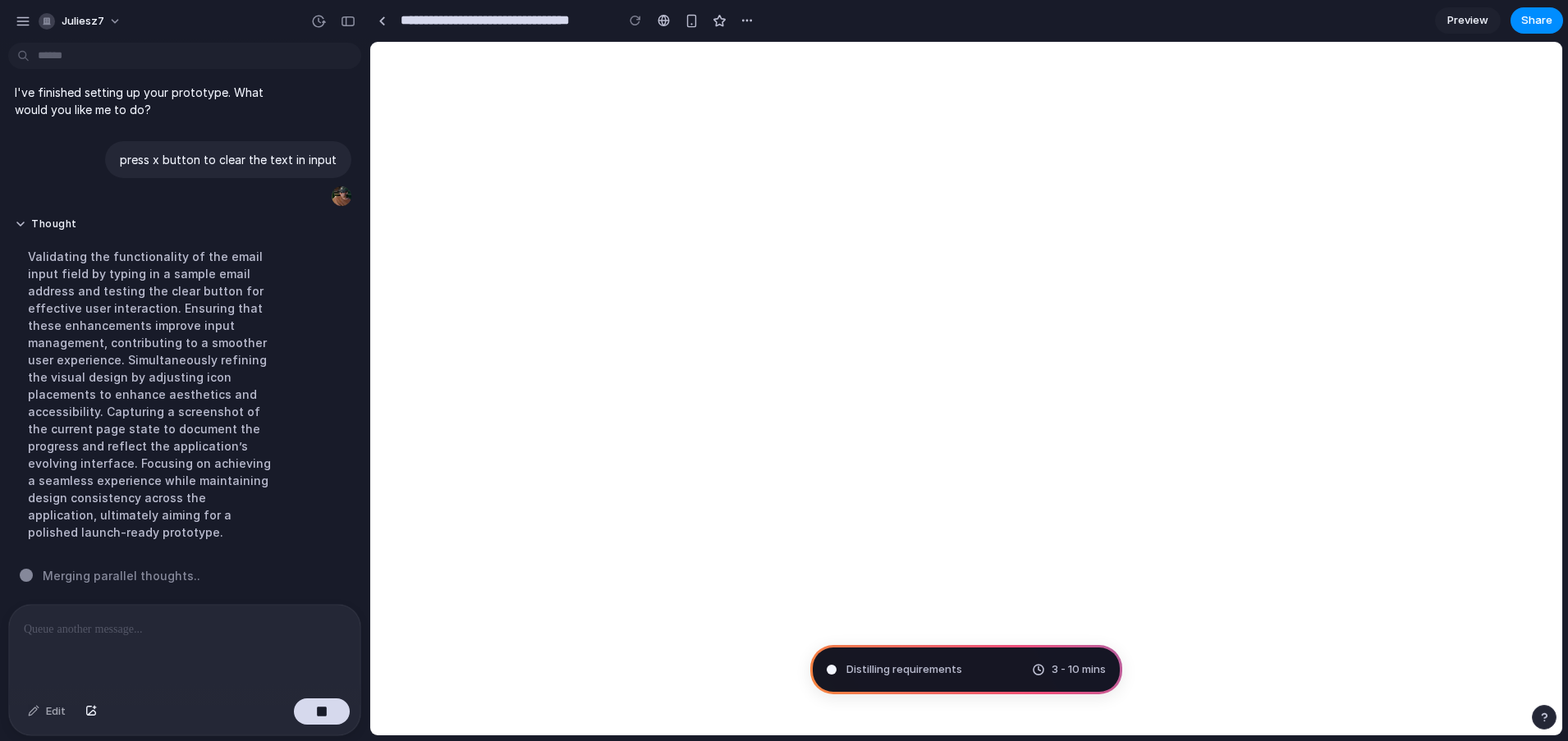
scroll to position [0, 0]
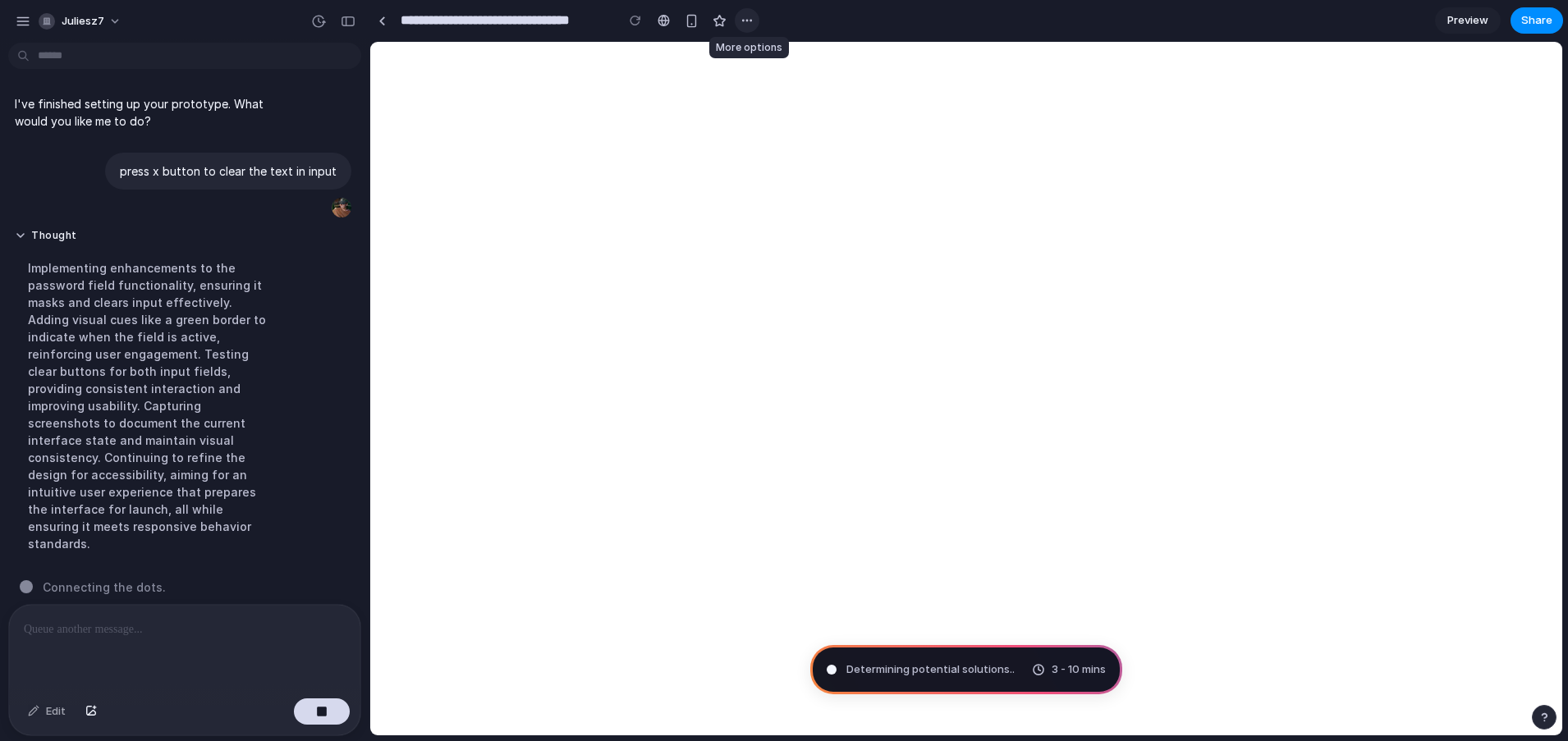
click at [741, 14] on div "button" at bounding box center [747, 21] width 13 height 13
click at [1043, 121] on div "Duplicate Delete" at bounding box center [784, 370] width 1568 height 741
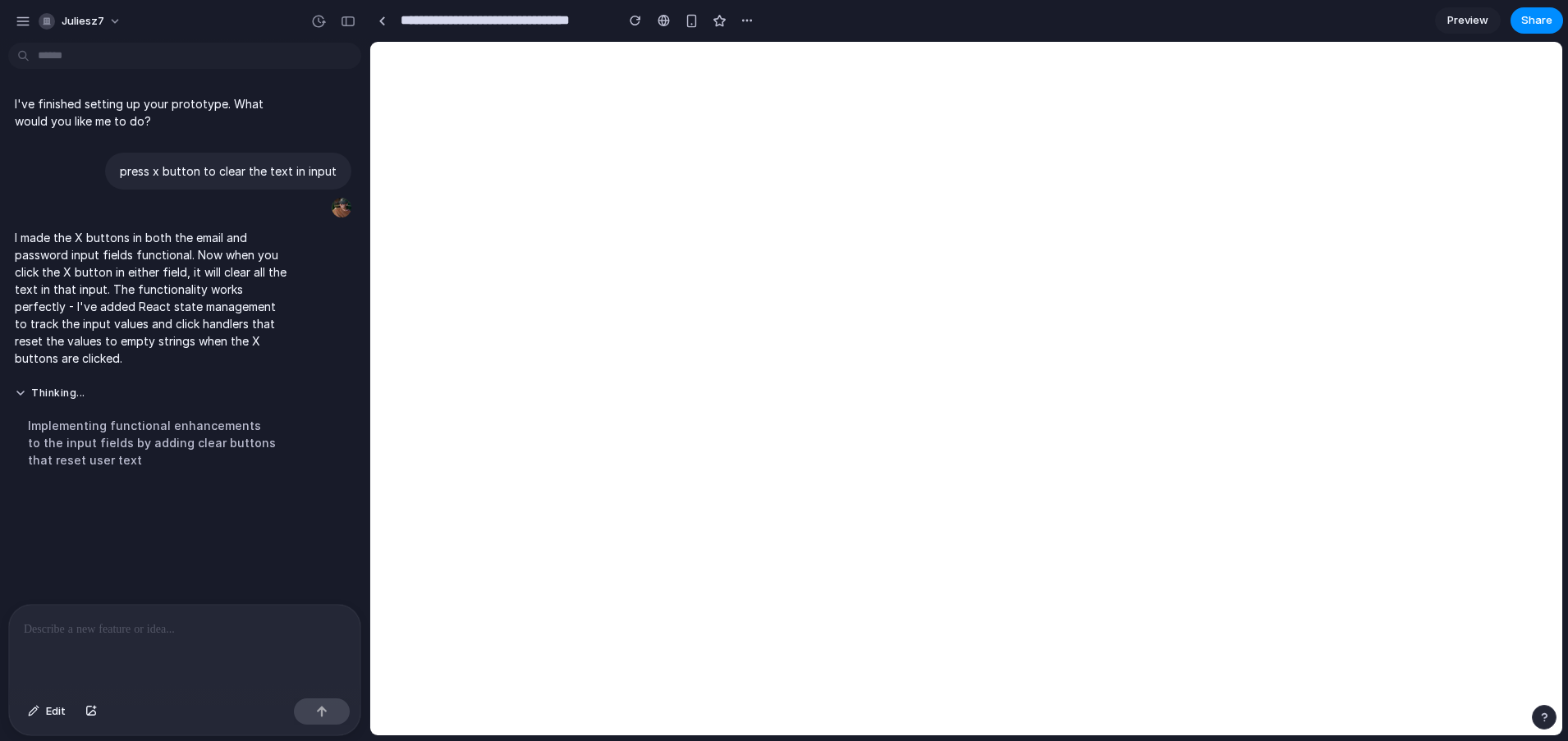
click at [143, 638] on div at bounding box center [184, 648] width 351 height 87
click at [386, 20] on link at bounding box center [381, 20] width 24 height 24
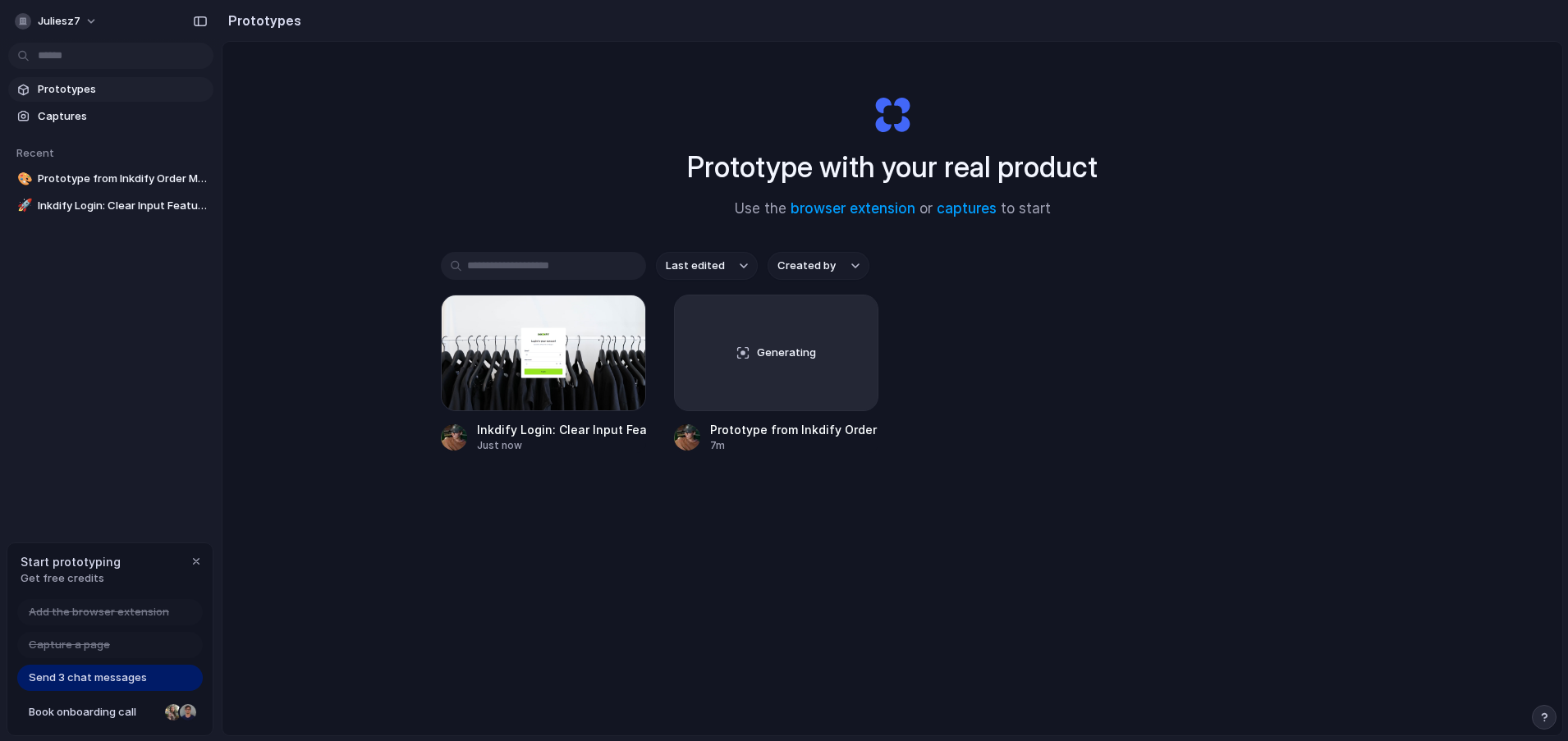
click at [1324, 188] on div "Prototype with your real product Use the browser extension or captures to start…" at bounding box center [891, 432] width 1339 height 780
drag, startPoint x: 1015, startPoint y: 417, endPoint x: 480, endPoint y: 387, distance: 535.8
click at [1013, 417] on div "Inkdify Login: Clear Input Feature Just now Generating Prototype from Inkdify O…" at bounding box center [892, 373] width 903 height 158
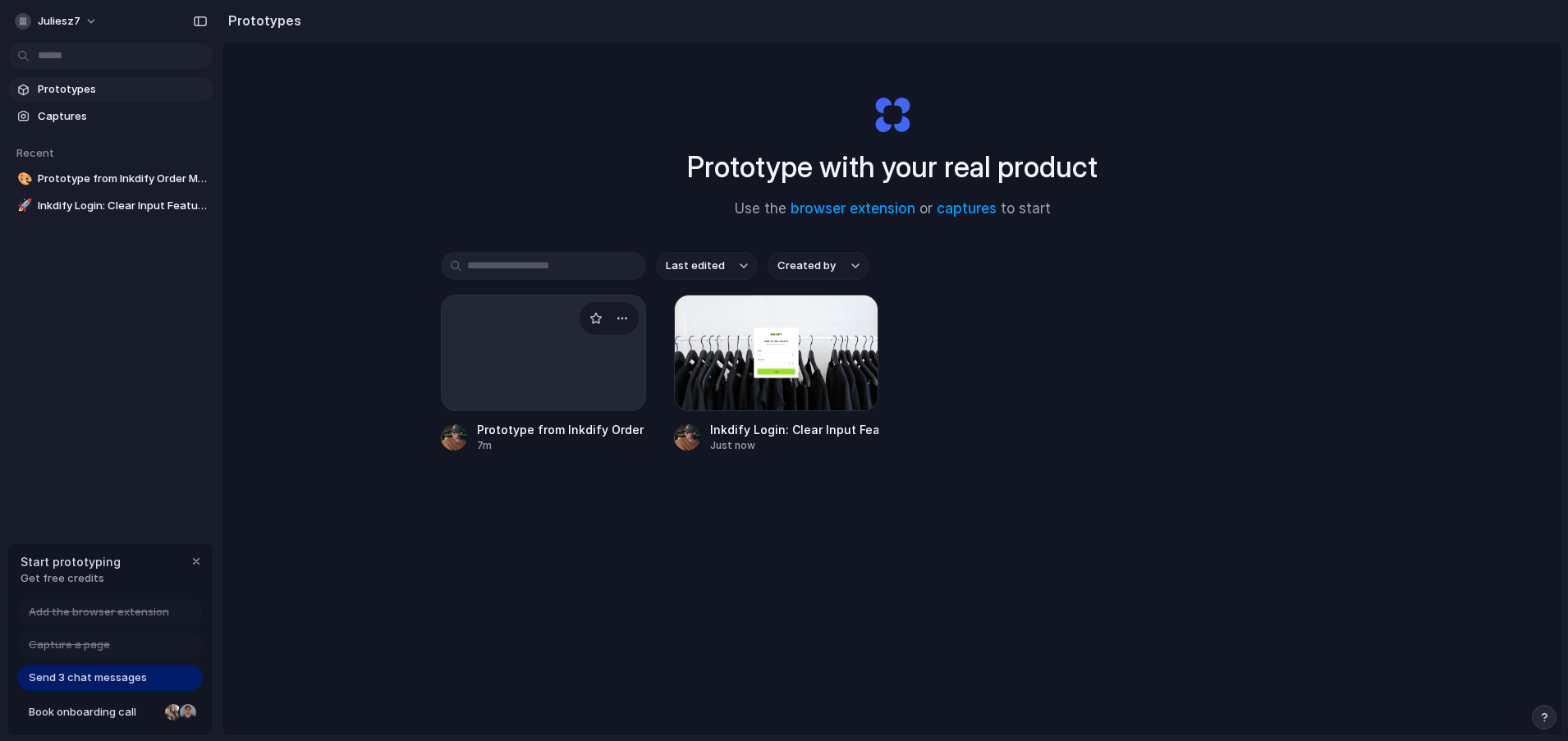
click at [566, 369] on div at bounding box center [543, 352] width 205 height 117
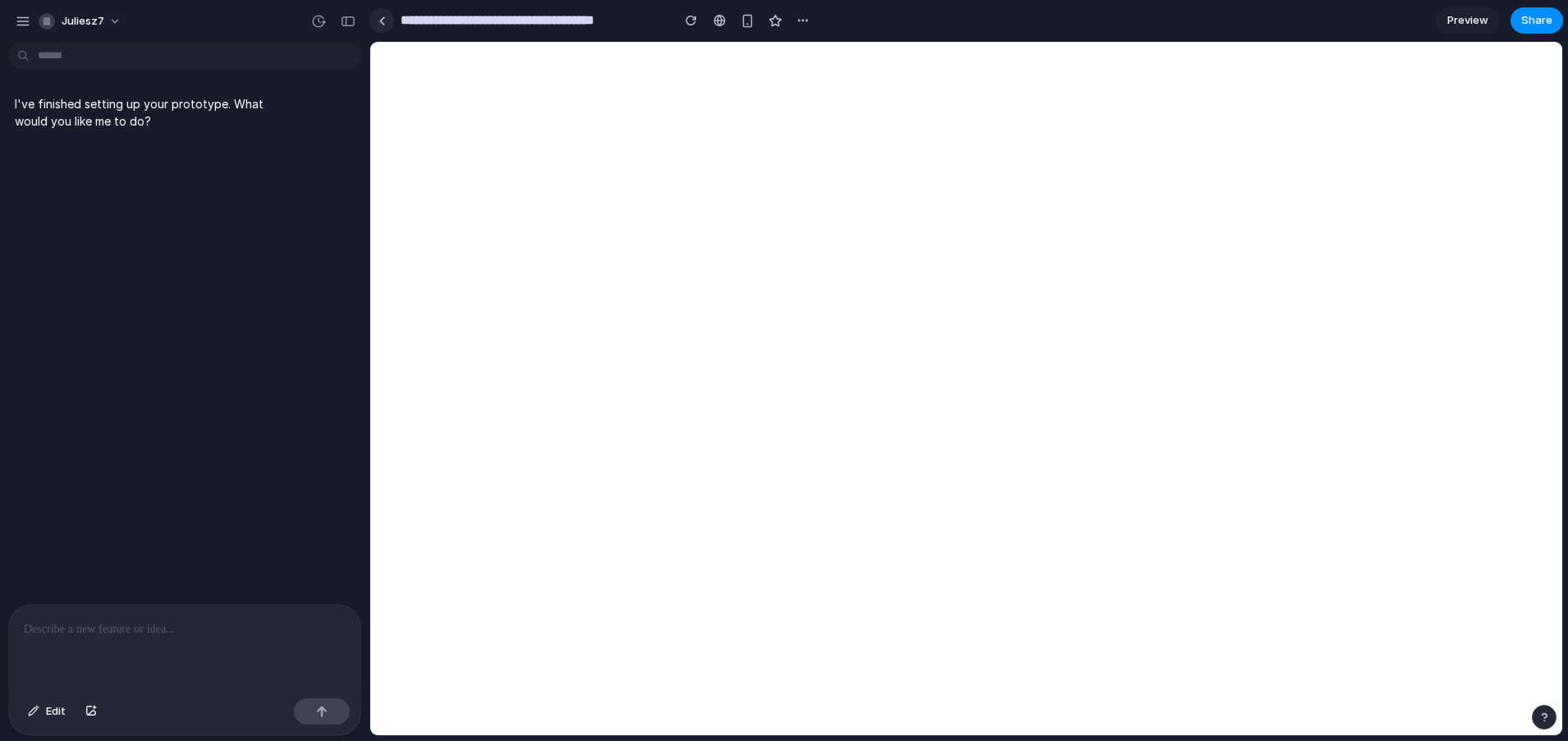
click at [389, 19] on link at bounding box center [381, 20] width 24 height 24
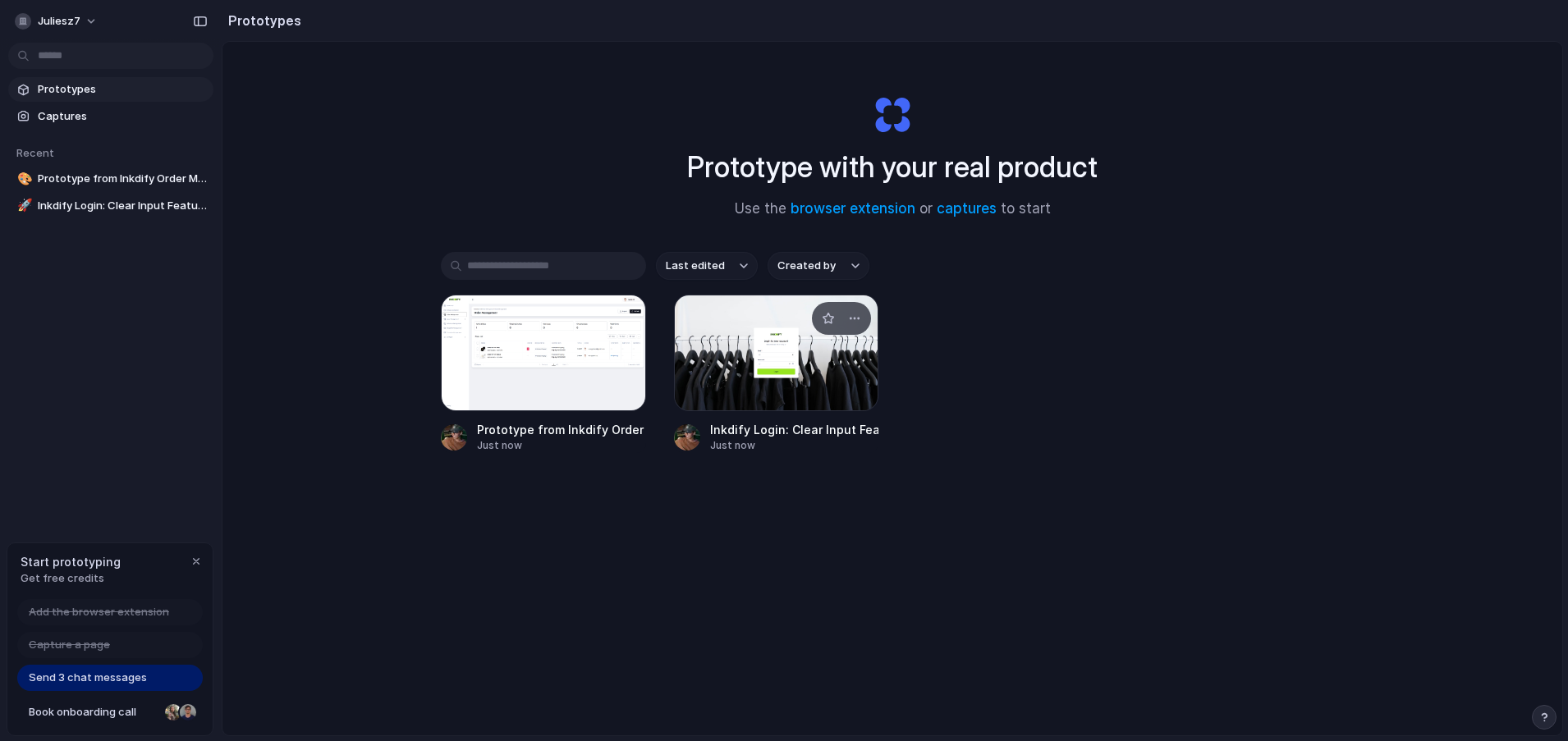
click at [788, 355] on div at bounding box center [776, 352] width 205 height 117
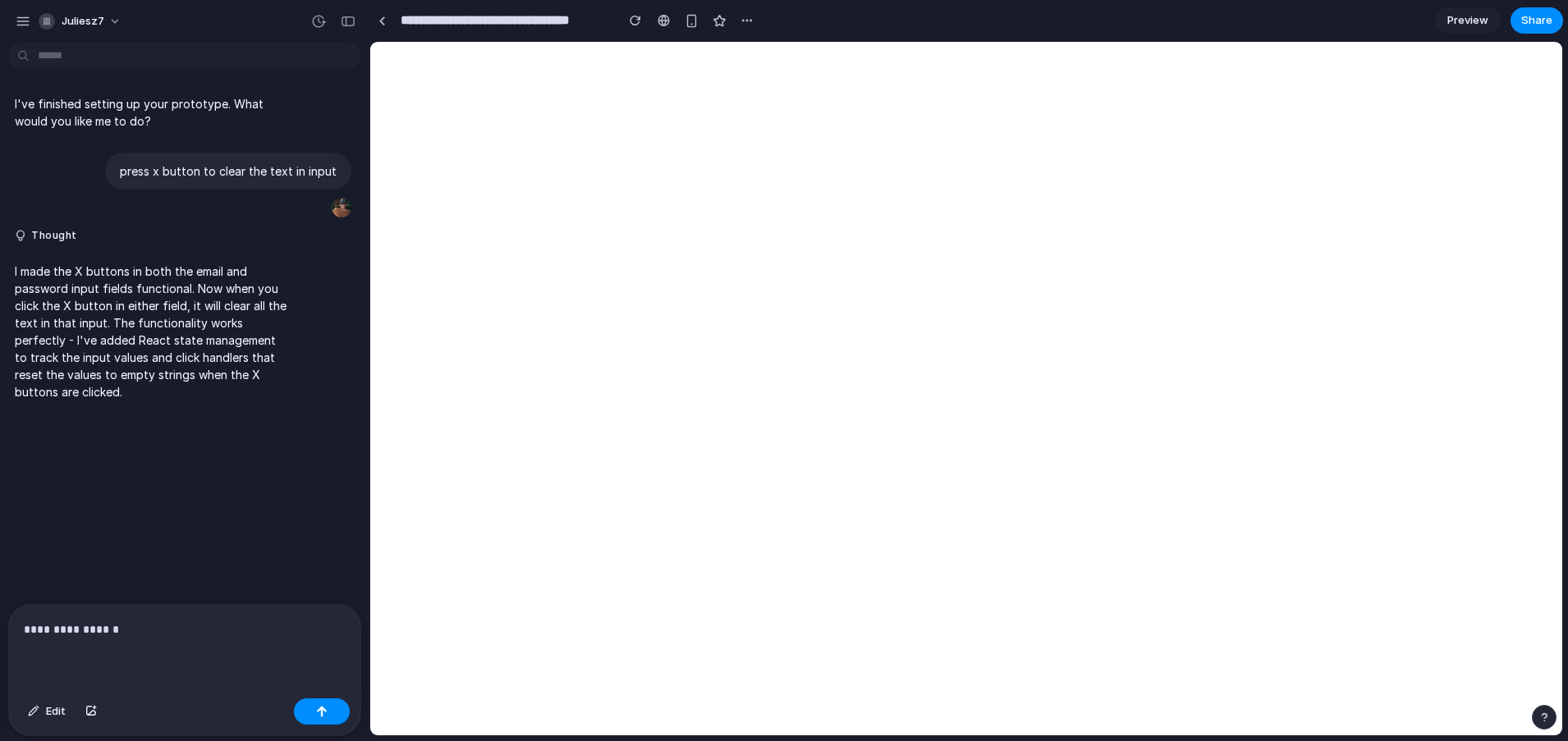
click at [1439, 24] on link "Preview" at bounding box center [1467, 20] width 65 height 26
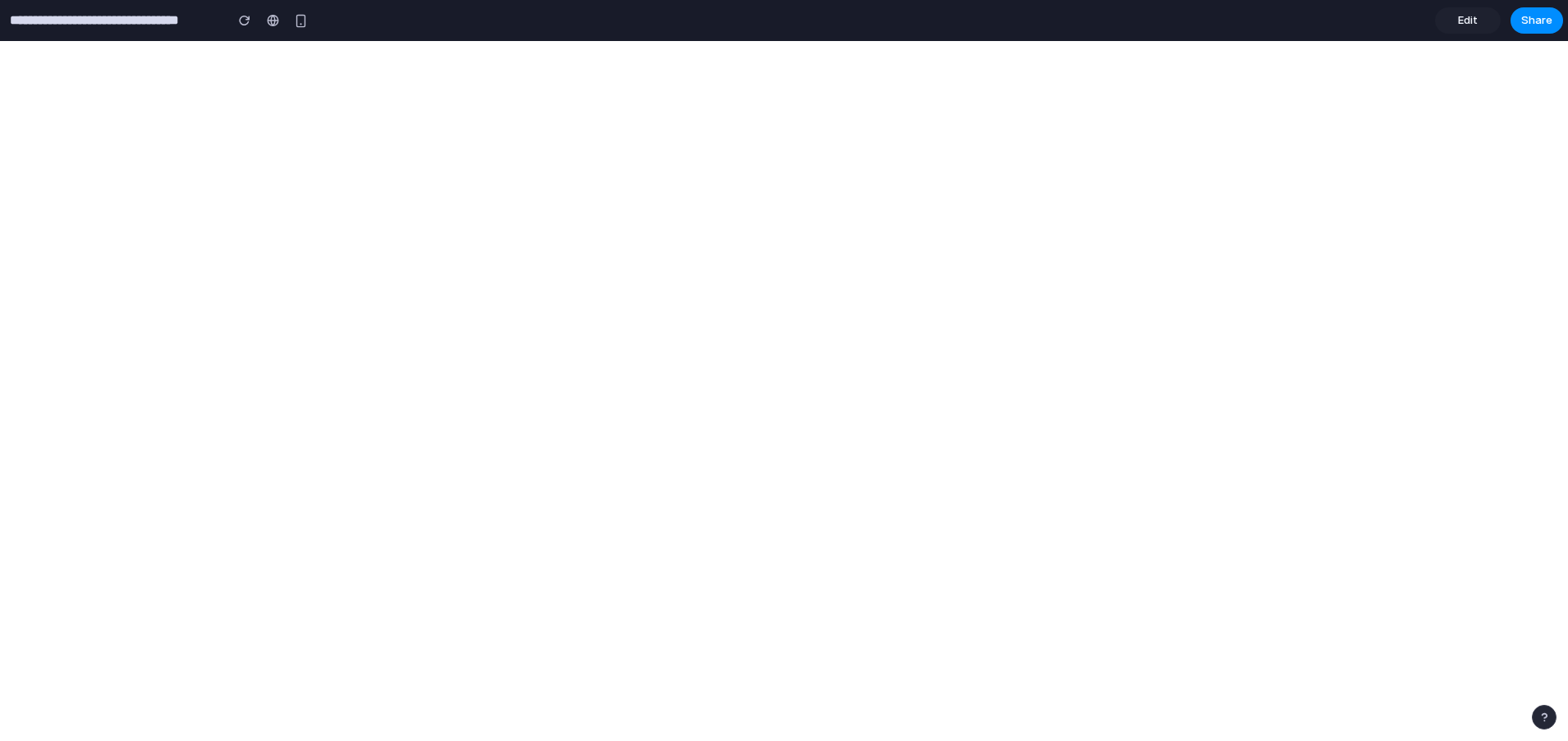
click at [1477, 18] on span "Edit" at bounding box center [1467, 21] width 19 height 17
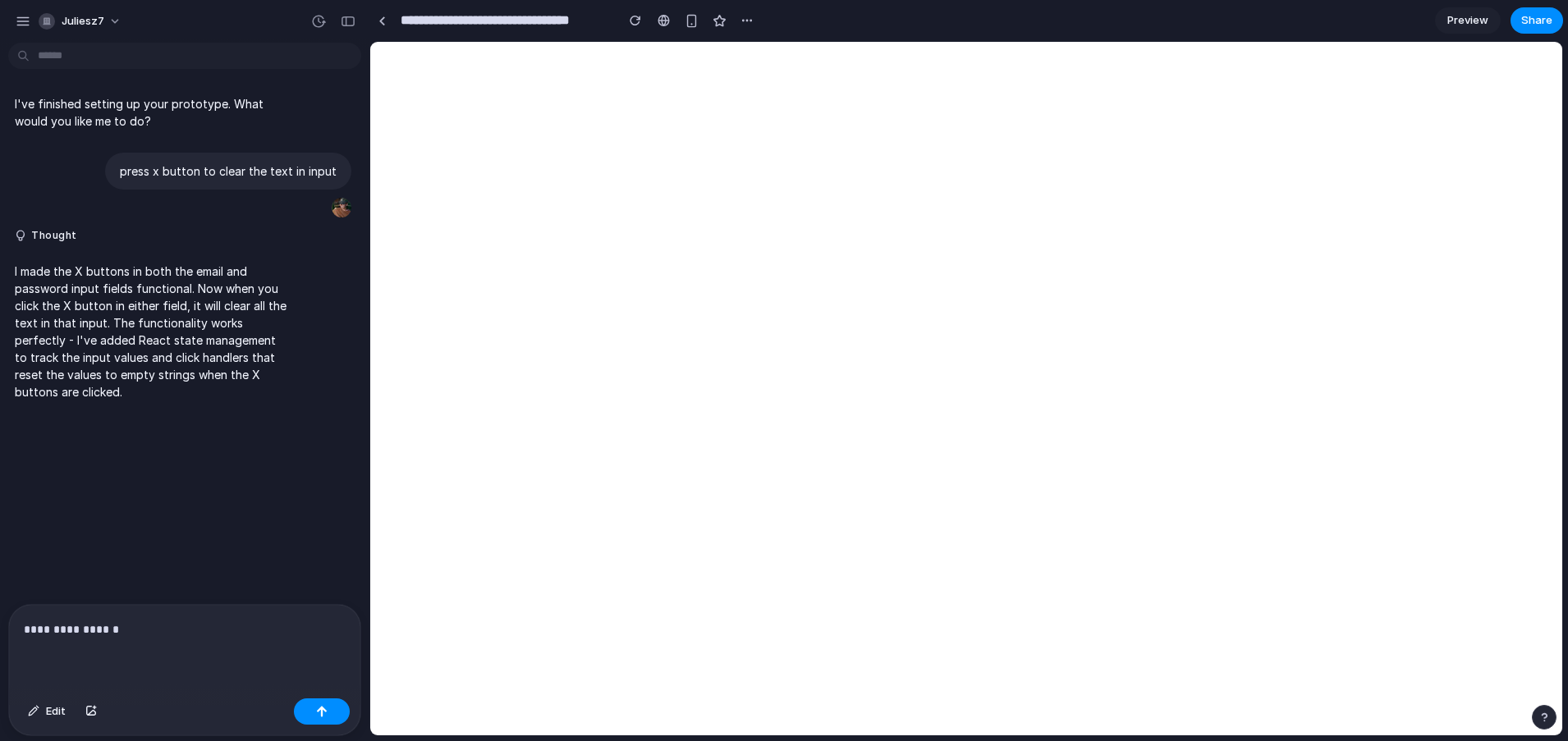
click at [1455, 16] on span "Preview" at bounding box center [1467, 21] width 41 height 17
